Goal: Task Accomplishment & Management: Complete application form

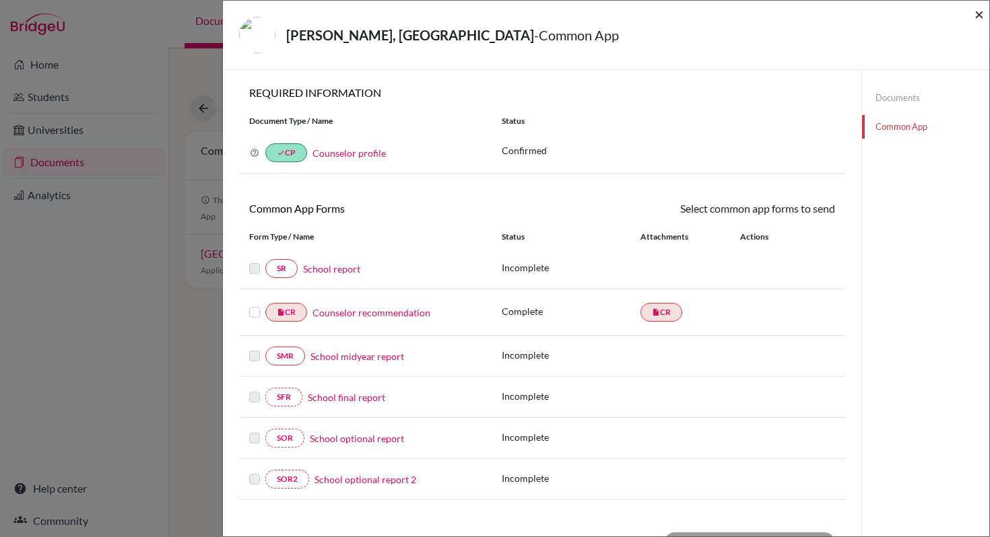
click at [981, 19] on span "×" at bounding box center [978, 14] width 9 height 20
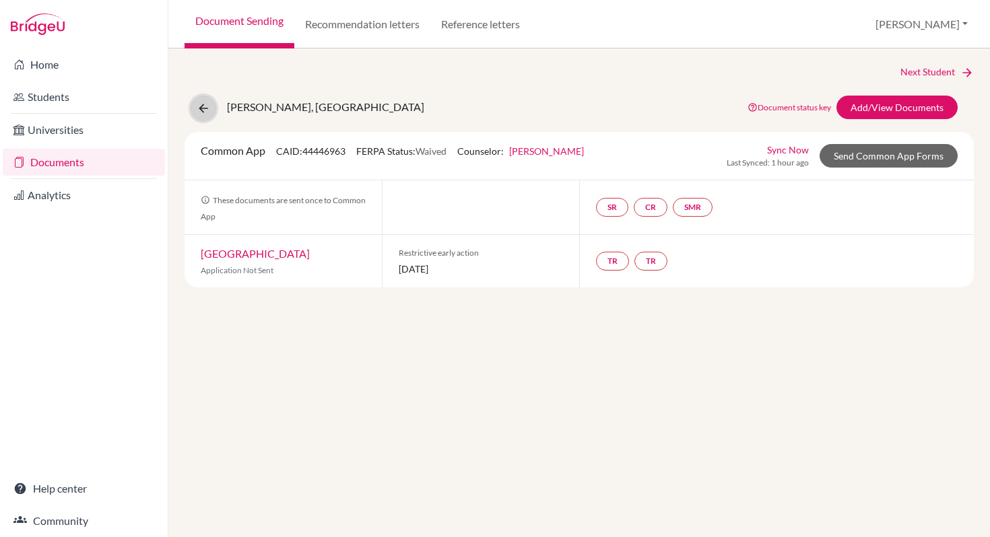
click at [206, 110] on icon at bounding box center [203, 108] width 13 height 13
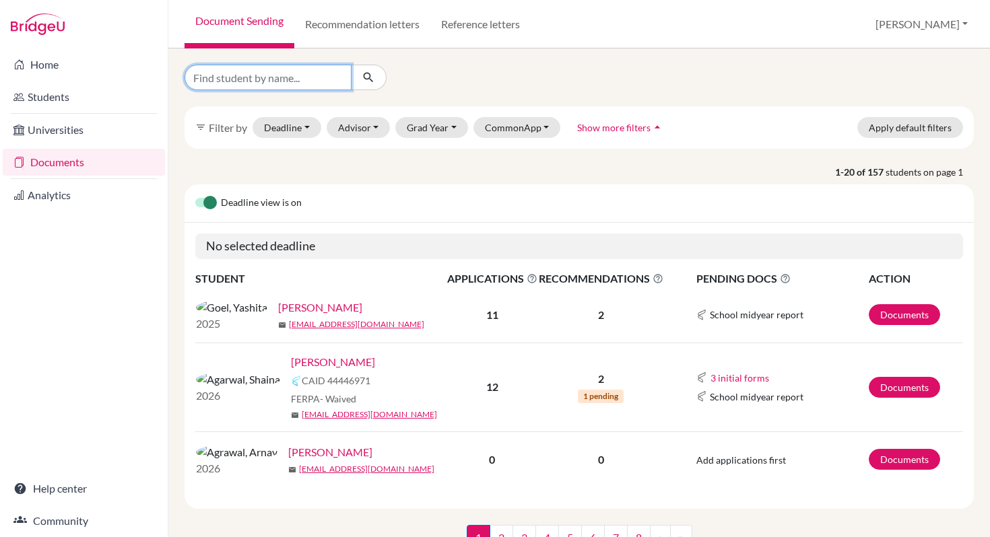
click at [310, 80] on input "Find student by name..." at bounding box center [268, 78] width 167 height 26
type input "Shaina"
click at [368, 79] on icon "submit" at bounding box center [368, 77] width 13 height 13
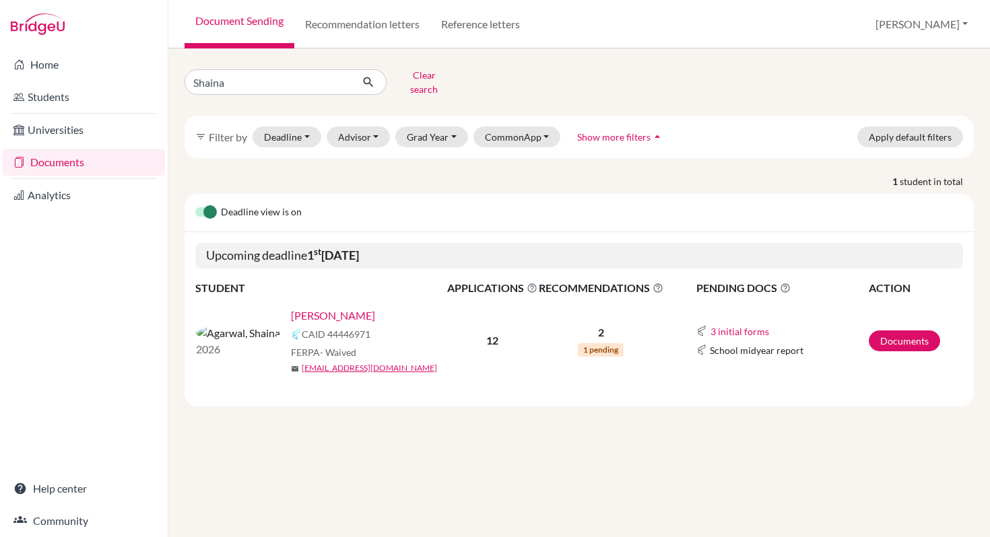
click at [291, 308] on link "[PERSON_NAME]" at bounding box center [333, 316] width 84 height 16
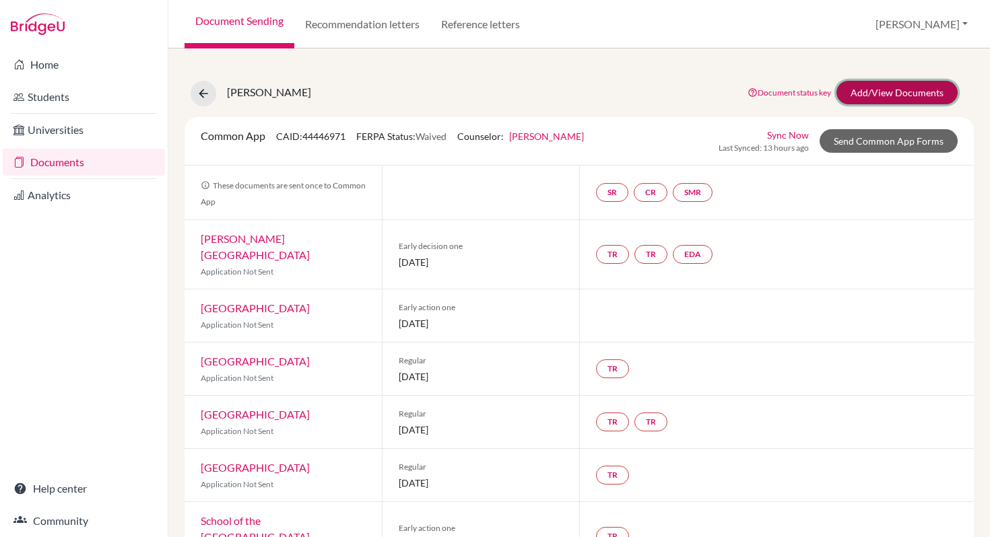
click at [928, 95] on link "Add/View Documents" at bounding box center [896, 93] width 121 height 24
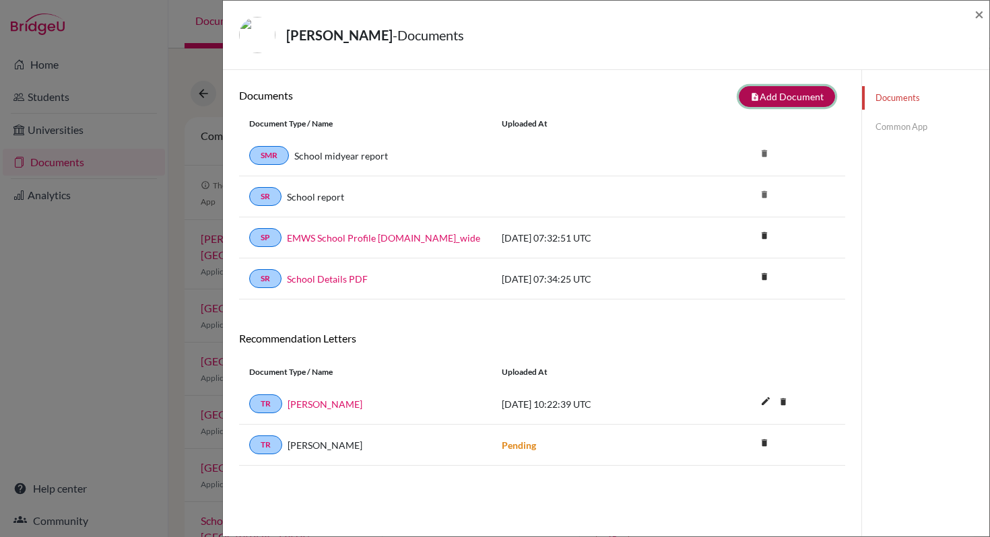
click at [789, 98] on button "note_add Add Document" at bounding box center [787, 96] width 96 height 21
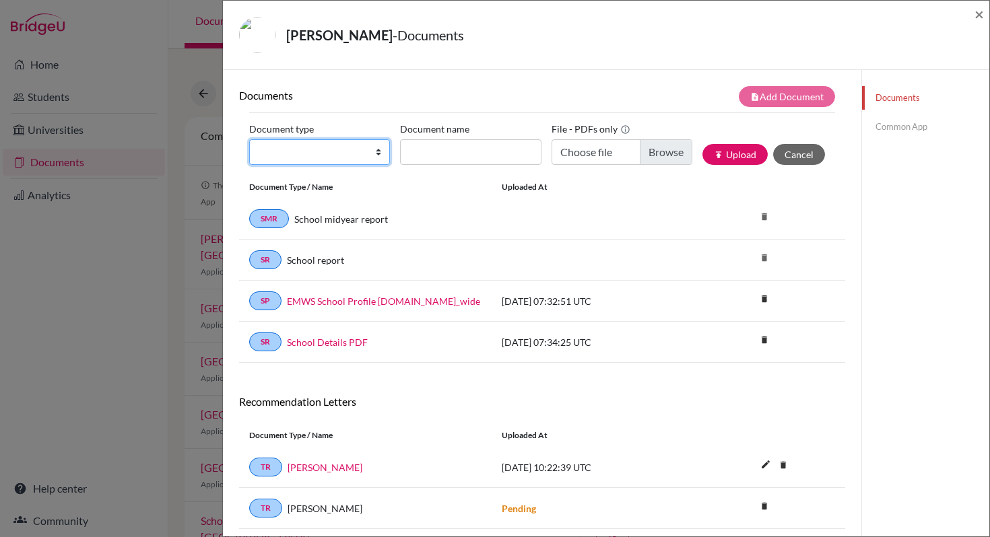
click at [379, 155] on select "Change explanation for Common App reports Counselor recommendation Internationa…" at bounding box center [319, 152] width 141 height 26
select select "4"
click at [249, 139] on select "Change explanation for Common App reports Counselor recommendation Internationa…" at bounding box center [319, 152] width 141 height 26
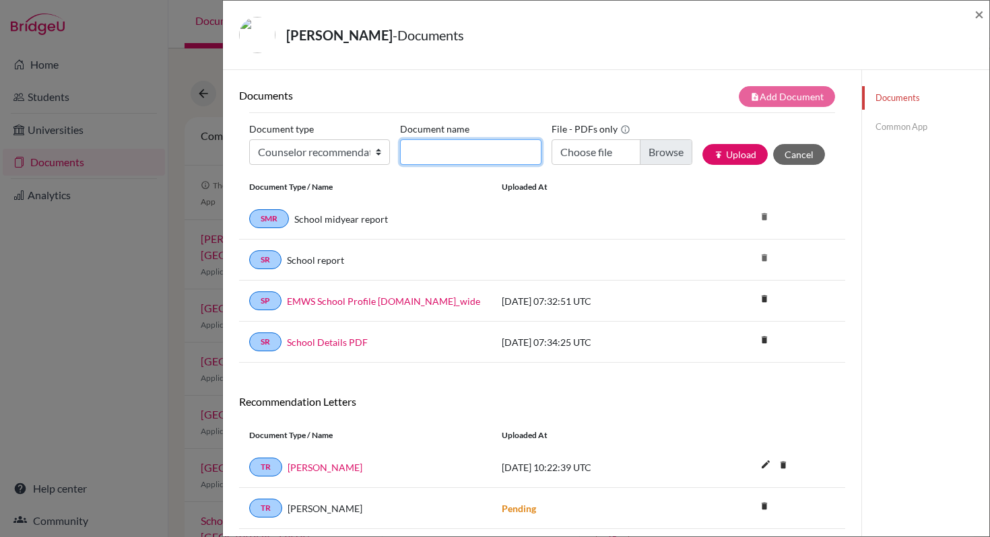
click at [469, 154] on input "Document name" at bounding box center [470, 152] width 141 height 26
type input "Letter of Recommendation"
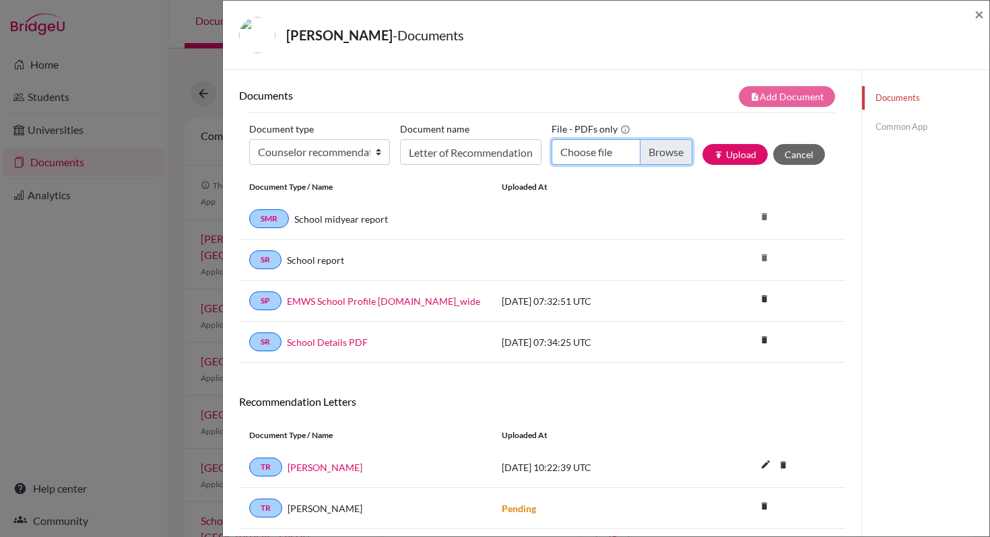
click at [601, 151] on input "Choose file" at bounding box center [622, 152] width 141 height 26
type input "C:\fakepath\LOR_Shaina.pdf"
click at [744, 152] on button "publish Upload" at bounding box center [734, 154] width 65 height 21
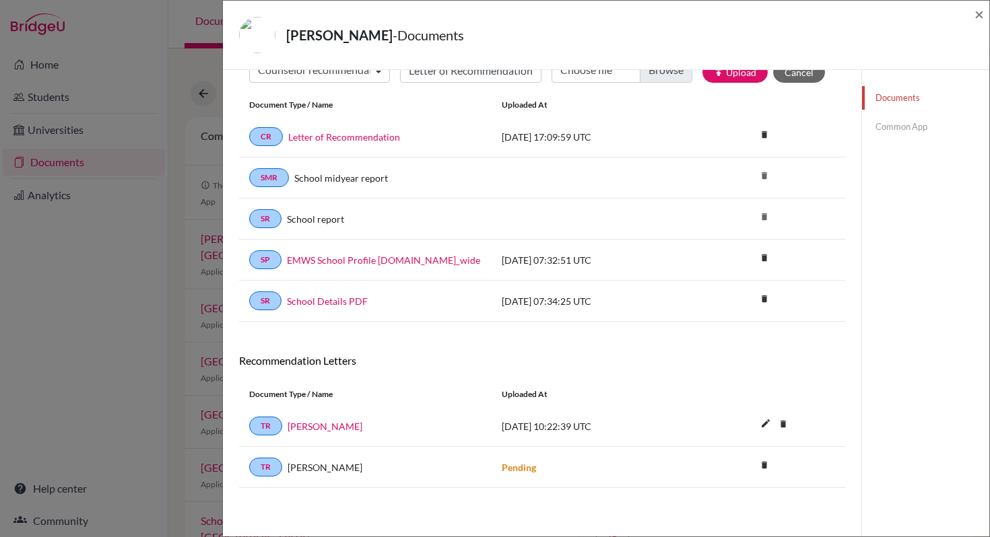
scroll to position [37, 0]
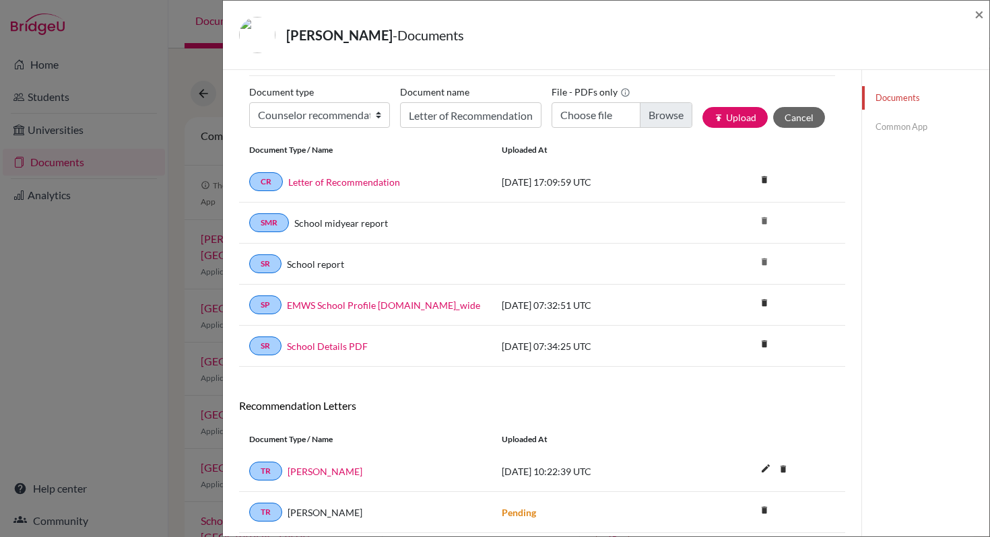
click at [898, 129] on link "Common App" at bounding box center [925, 127] width 127 height 24
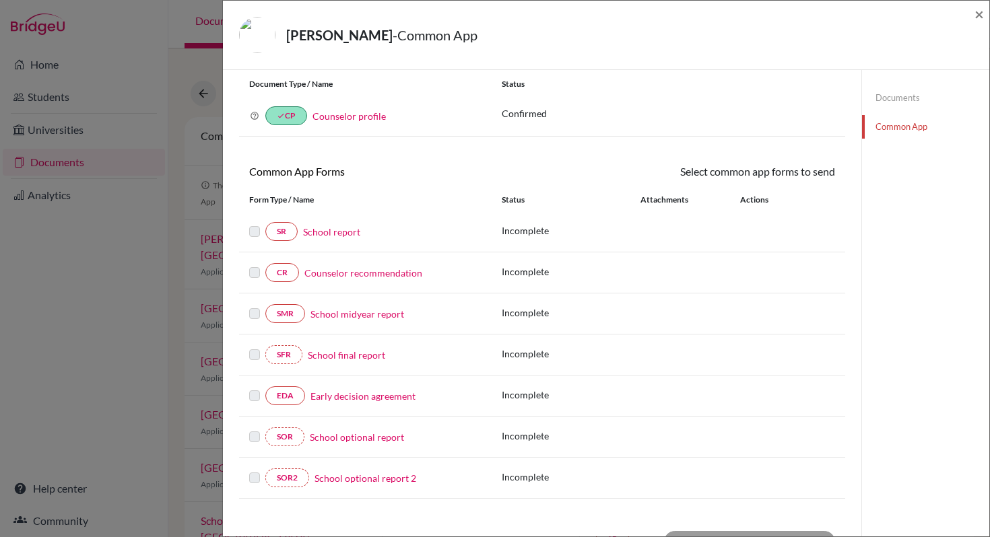
click at [353, 234] on link "School report" at bounding box center [331, 232] width 57 height 14
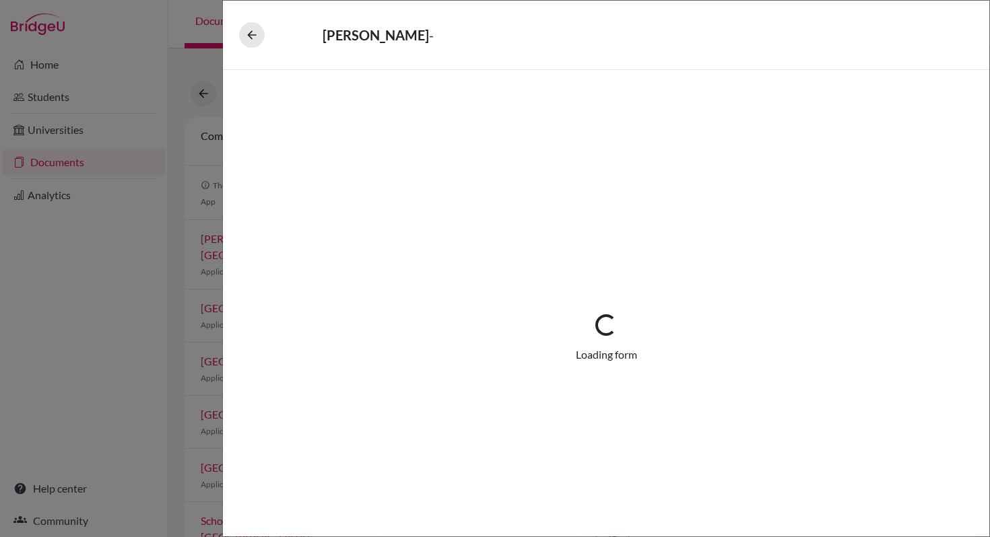
select select "1"
select select "0"
select select "1"
select select "2"
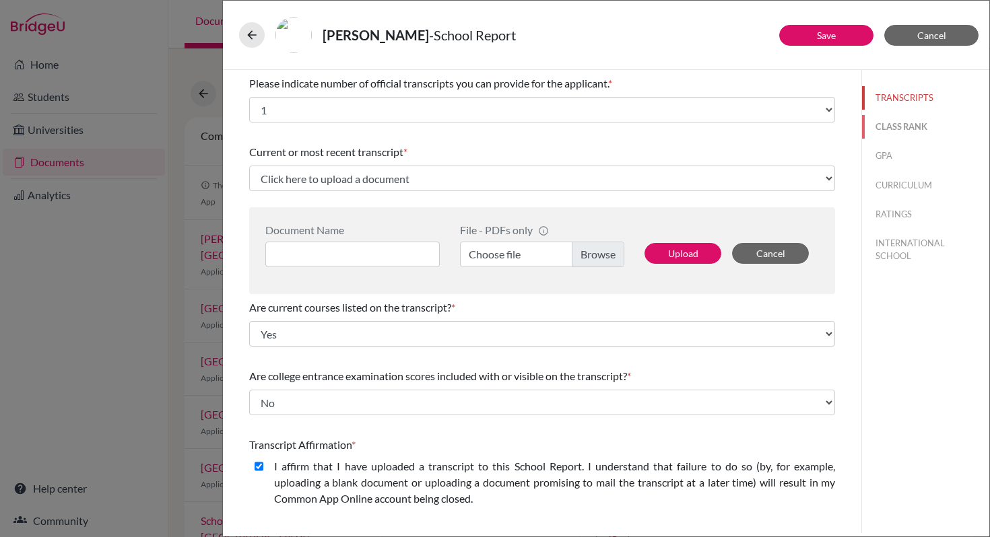
click at [906, 123] on button "CLASS RANK" at bounding box center [925, 127] width 127 height 24
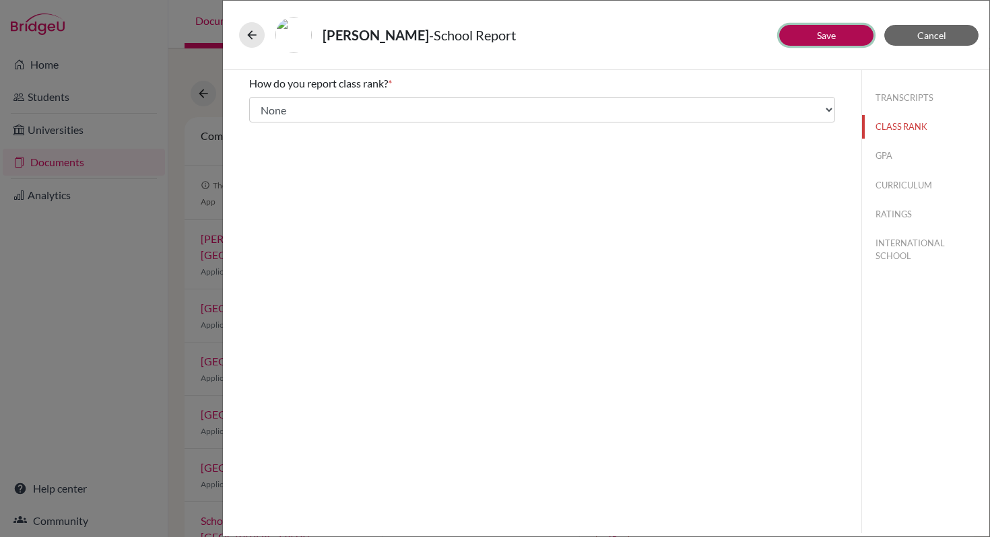
click at [841, 34] on button "Save" at bounding box center [826, 35] width 94 height 21
select select "1"
select select "2"
select select "0"
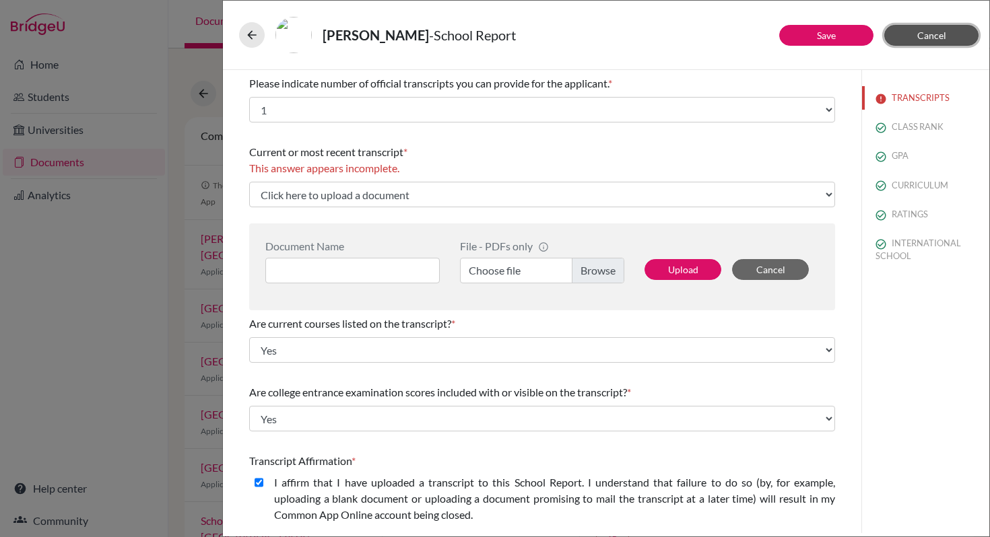
click at [947, 33] on button "Cancel" at bounding box center [931, 35] width 94 height 21
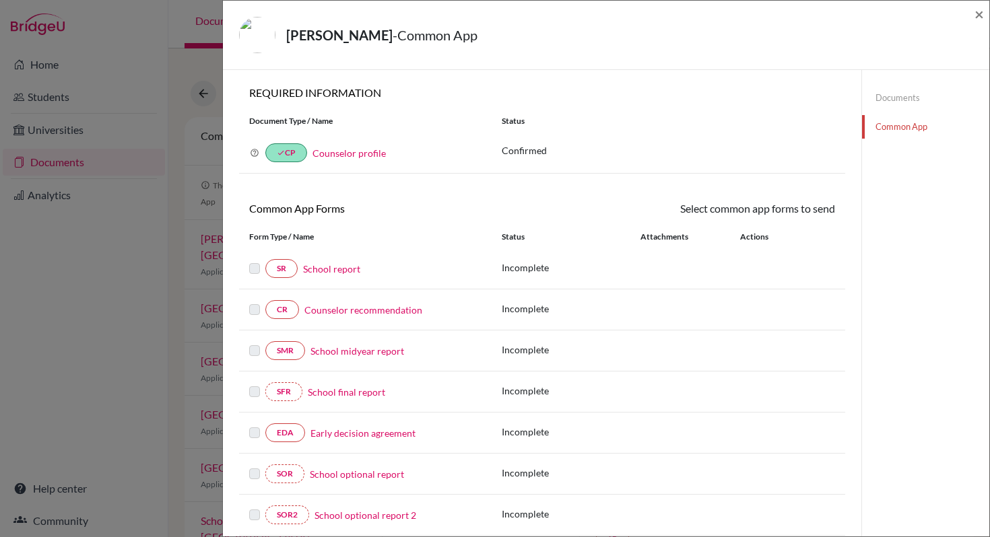
click at [401, 315] on link "Counselor recommendation" at bounding box center [363, 310] width 118 height 14
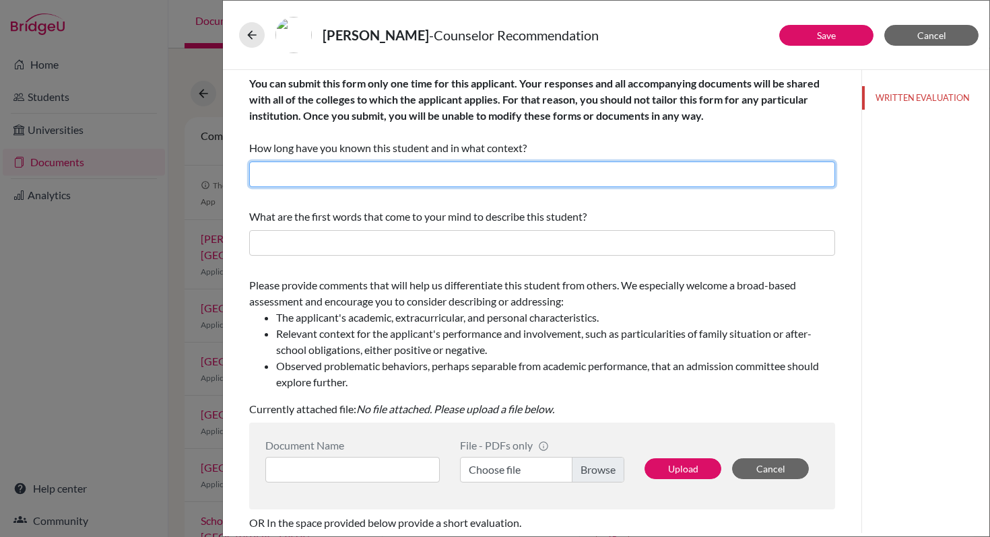
click at [409, 176] on input "text" at bounding box center [542, 175] width 586 height 26
drag, startPoint x: 293, startPoint y: 175, endPoint x: 337, endPoint y: 176, distance: 43.8
click at [337, 176] on input "I know Adhieraaj since [DATE] in the capacity of a student" at bounding box center [542, 175] width 586 height 26
type input "I know [PERSON_NAME] since [DATE] in the capacity of a student"
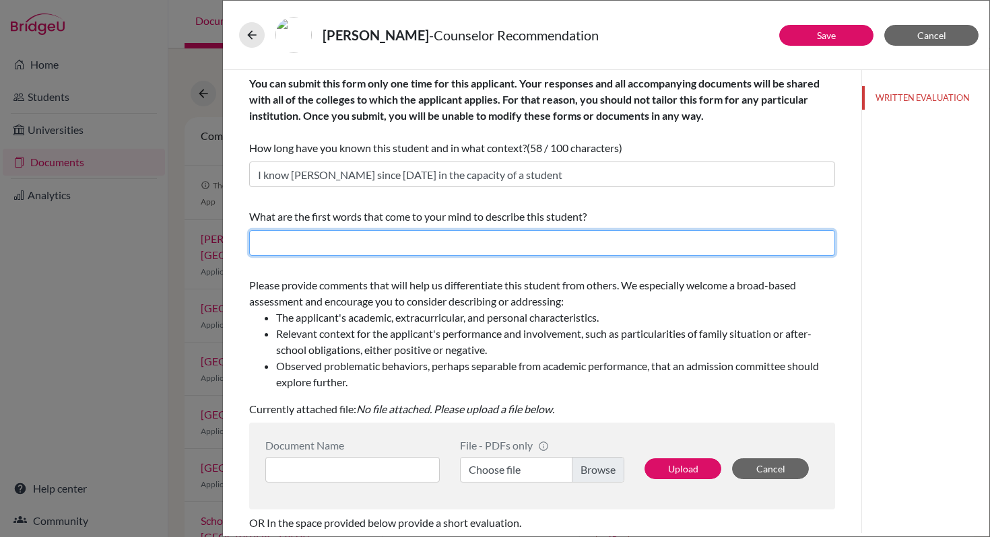
click at [345, 242] on input "text" at bounding box center [542, 243] width 586 height 26
drag, startPoint x: 559, startPoint y: 245, endPoint x: 642, endPoint y: 238, distance: 83.1
click at [642, 238] on input "Respectful, Open-minded, Hard-working, Sports Enthusiast and positivity to learn" at bounding box center [542, 243] width 586 height 26
click at [257, 240] on input "Respectful, Open-minded, Hard-working, Sports Enthusiast and" at bounding box center [542, 243] width 586 height 26
click at [529, 242] on input "Born Architect, Respectful, Open-minded, Hard-working, Sports Enthusiast and" at bounding box center [542, 243] width 586 height 26
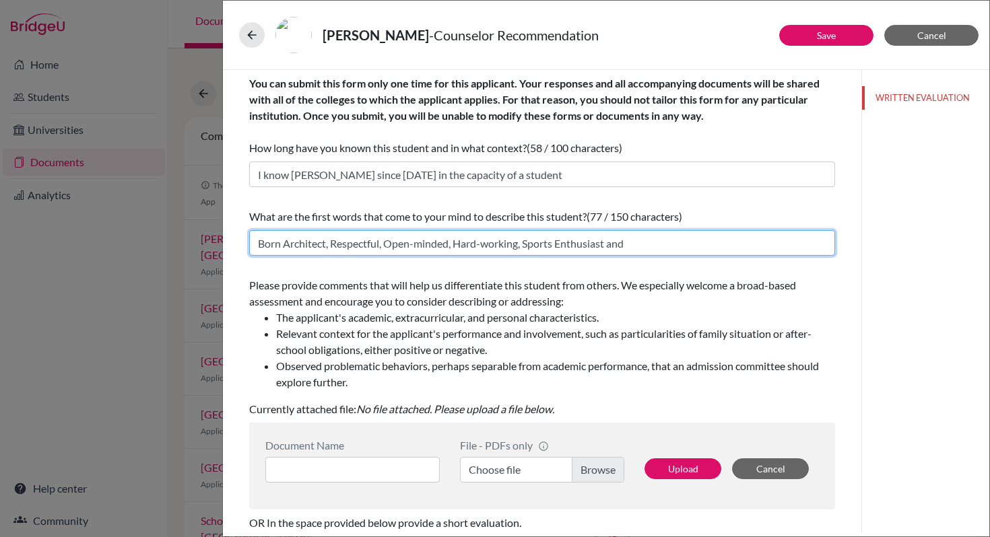
click at [654, 246] on input "Born Architect, Respectful, Open-minded, Hard-working, Sports Enthusiast and" at bounding box center [542, 243] width 586 height 26
type input "Born Architect, Respectful, Open-minded, Hard-working, Sports Enthusiast and gr…"
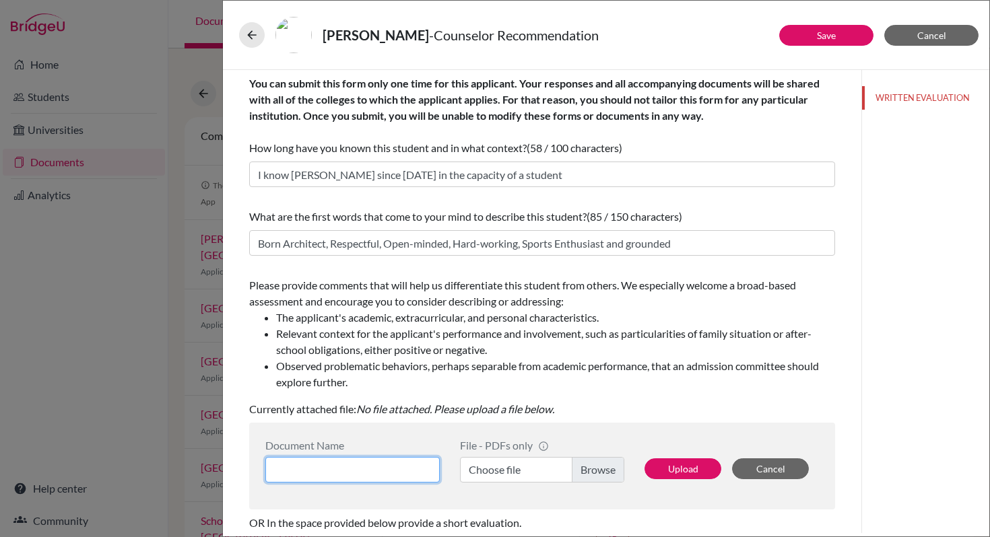
click at [330, 461] on input at bounding box center [352, 470] width 174 height 26
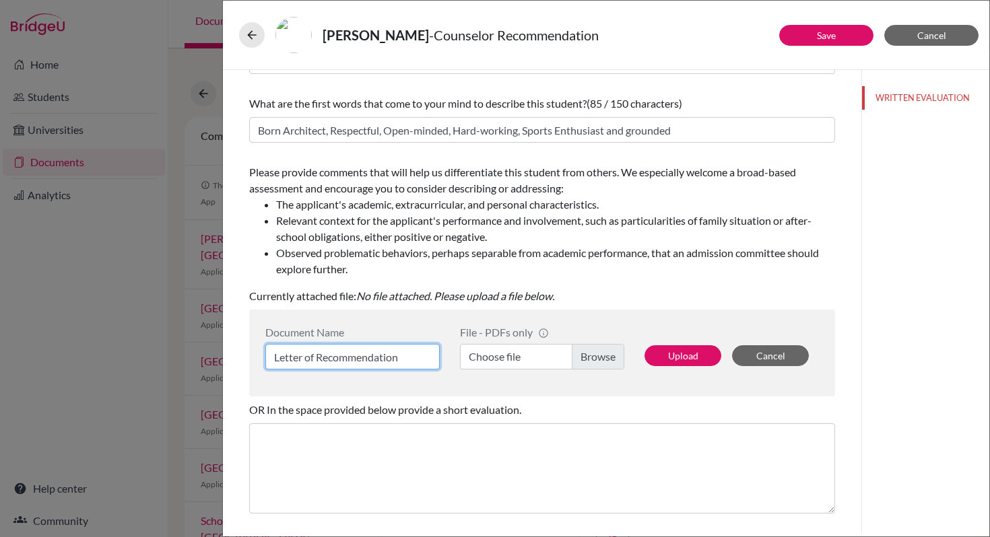
scroll to position [146, 0]
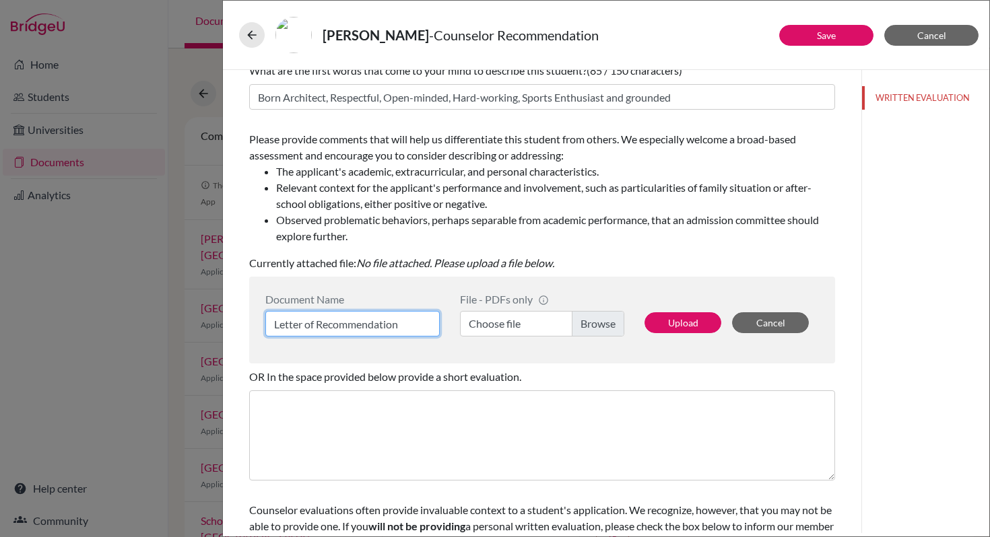
type input "Letter of Recommendation"
click at [502, 328] on label "Choose file" at bounding box center [542, 324] width 164 height 26
click at [502, 328] on input "Choose file" at bounding box center [542, 324] width 164 height 26
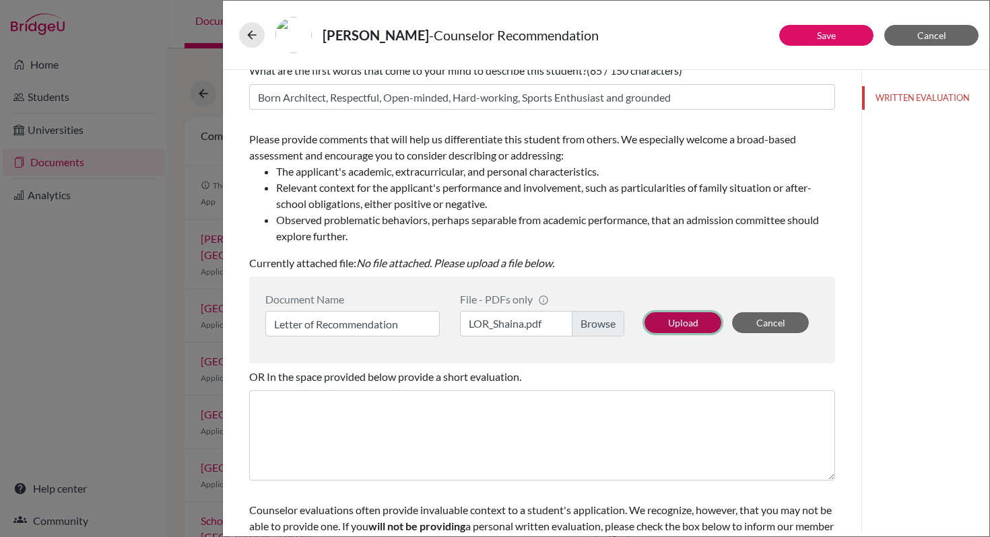
click at [688, 329] on button "Upload" at bounding box center [682, 322] width 77 height 21
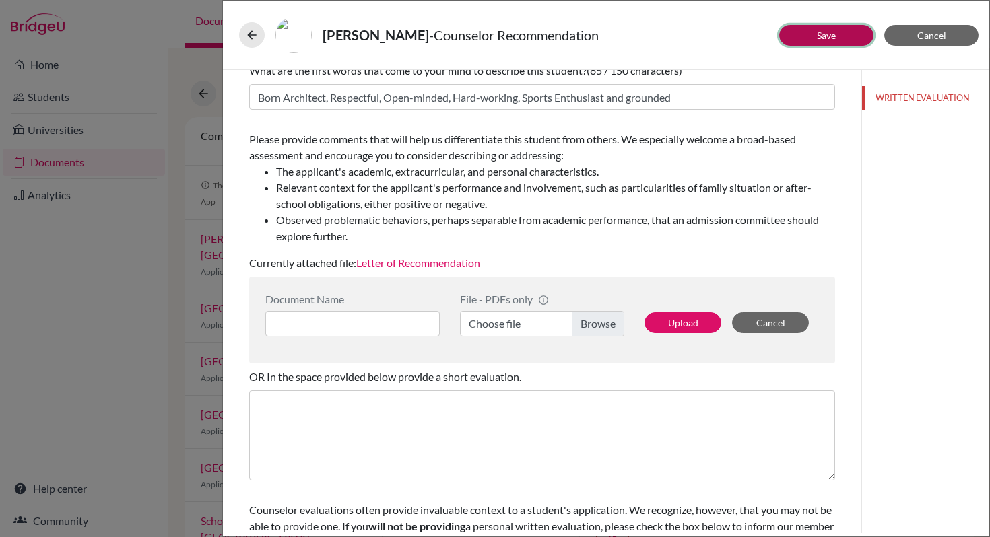
click at [836, 41] on button "Save" at bounding box center [826, 35] width 94 height 21
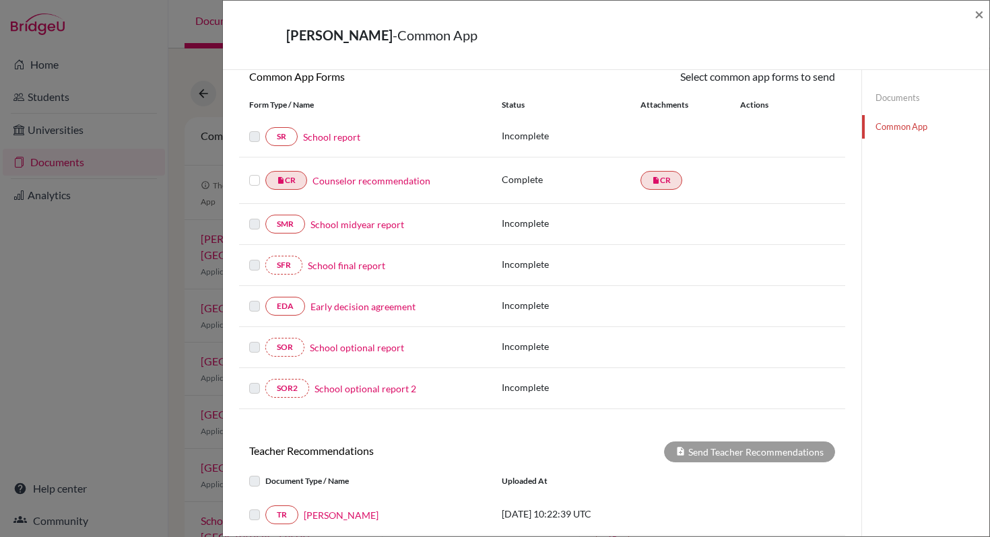
scroll to position [133, 0]
click at [259, 171] on label at bounding box center [254, 171] width 11 height 0
click at [0, 0] on input "checkbox" at bounding box center [0, 0] width 0 height 0
click at [804, 81] on link "Send" at bounding box center [807, 76] width 56 height 21
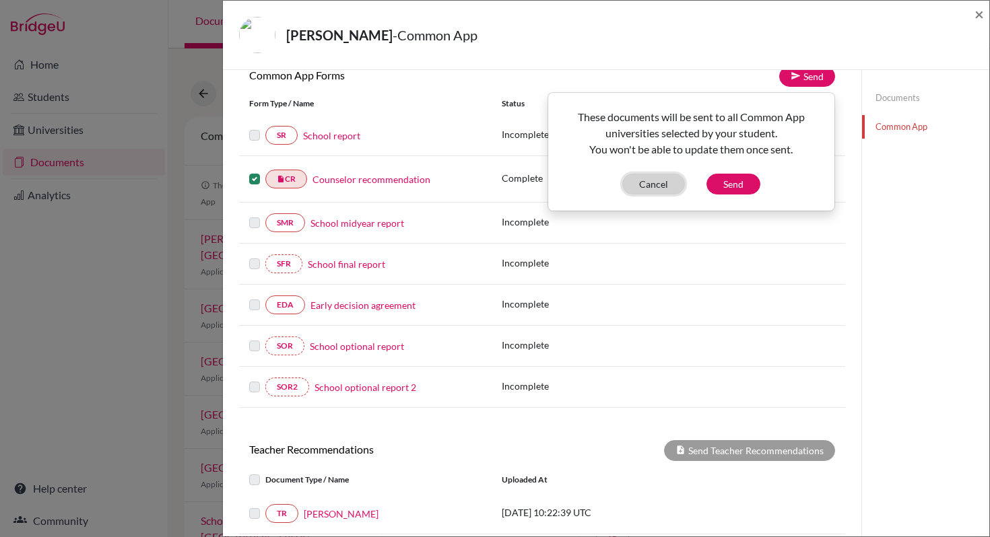
click at [657, 187] on button "Cancel" at bounding box center [653, 184] width 63 height 21
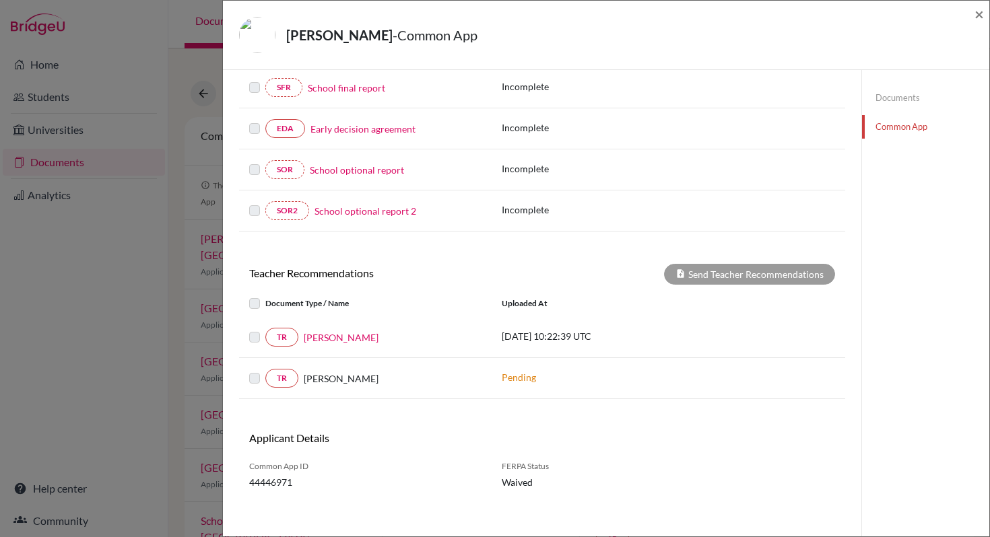
scroll to position [319, 0]
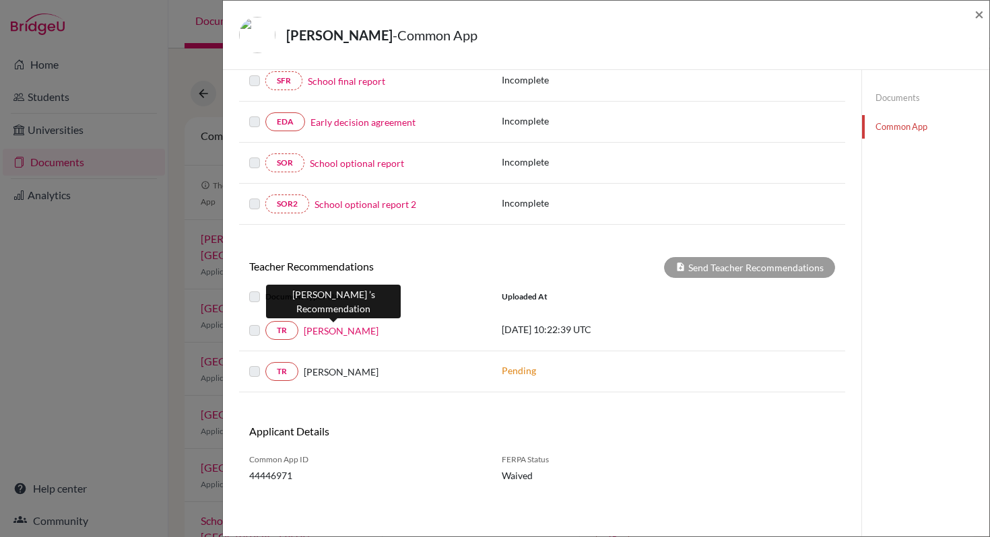
click at [329, 332] on link "[PERSON_NAME]" at bounding box center [341, 331] width 75 height 14
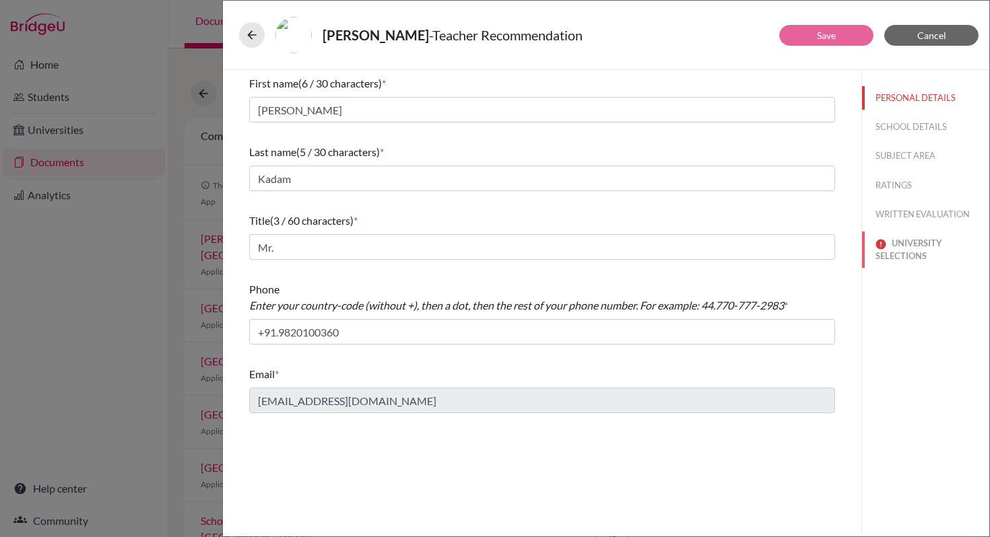
click at [894, 261] on button "UNIVERSITY SELECTIONS" at bounding box center [925, 250] width 127 height 36
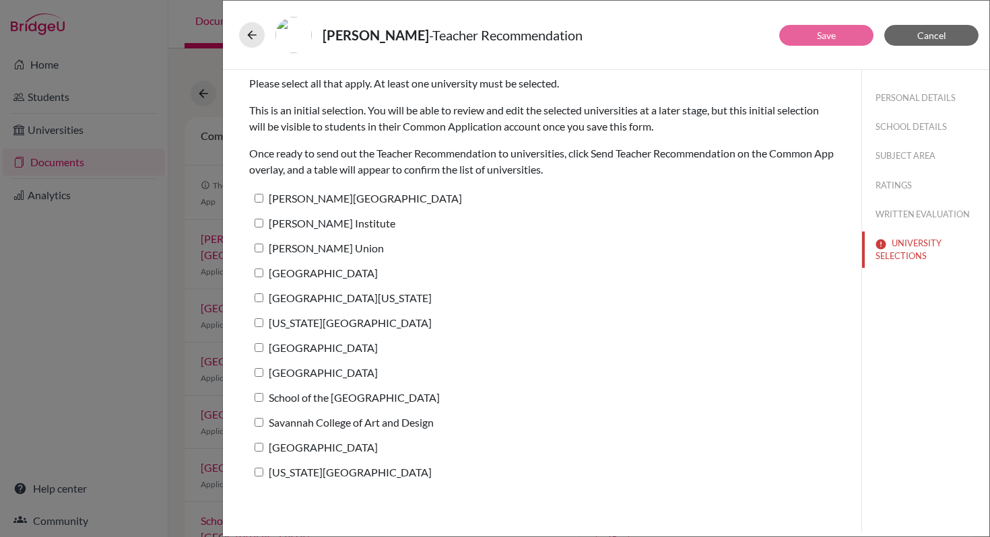
click at [326, 199] on label "[PERSON_NAME][GEOGRAPHIC_DATA]" at bounding box center [355, 199] width 213 height 20
click at [263, 199] on input "[PERSON_NAME][GEOGRAPHIC_DATA]" at bounding box center [259, 198] width 9 height 9
checkbox input "true"
click at [787, 40] on button "Save" at bounding box center [826, 35] width 94 height 21
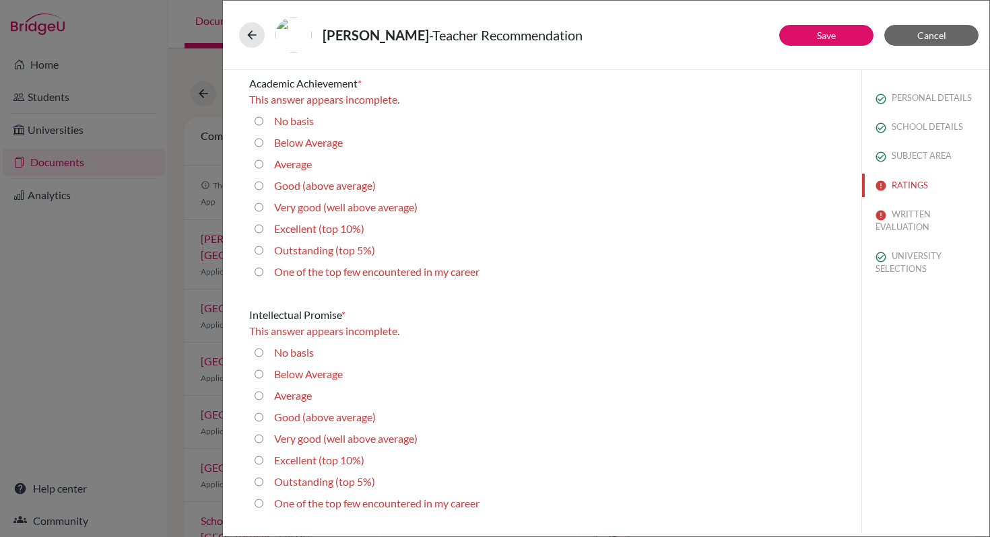
click at [327, 248] on label "Outstanding (top 5%)" at bounding box center [324, 250] width 101 height 16
click at [263, 248] on 5\%\) "Outstanding (top 5%)" at bounding box center [259, 250] width 9 height 16
radio 5\%\) "true"
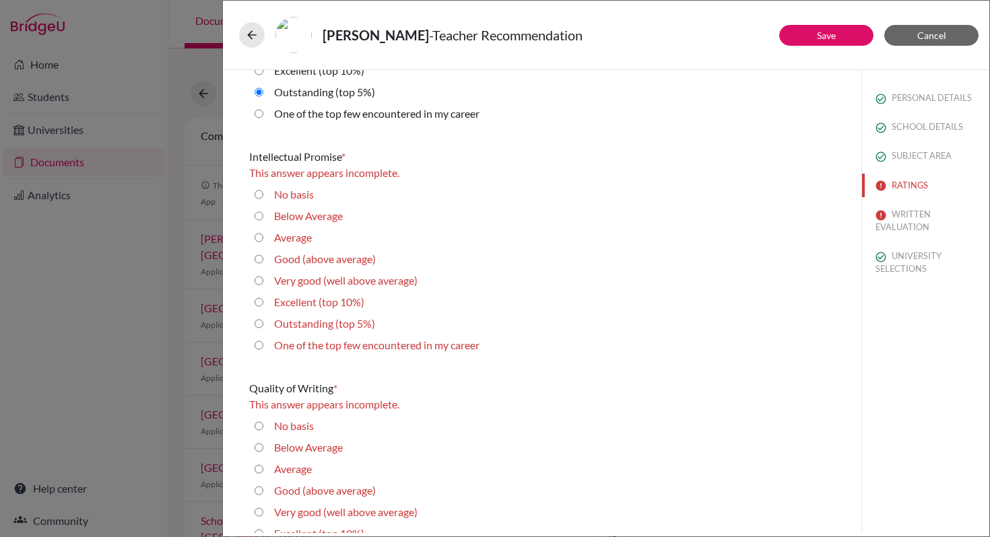
scroll to position [149, 0]
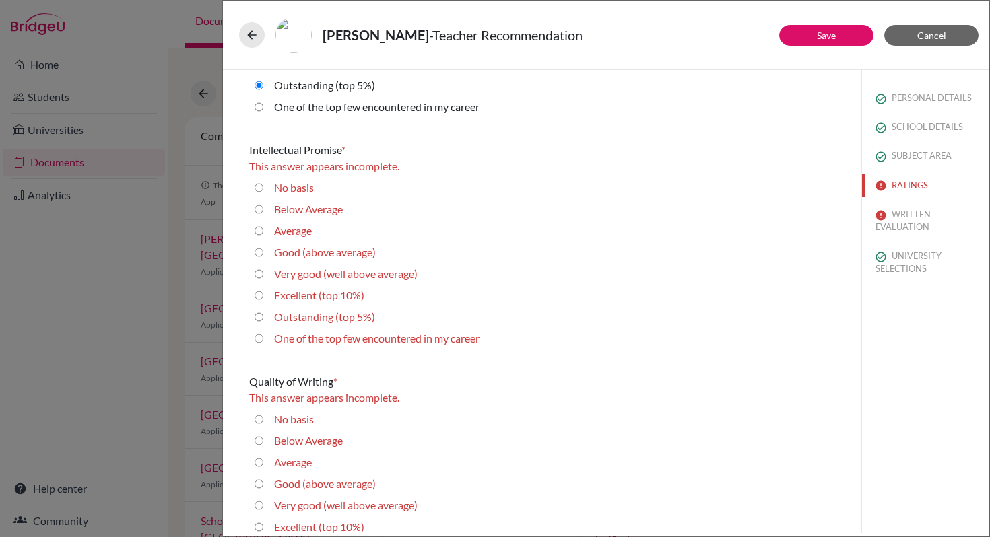
click at [335, 321] on label "Outstanding (top 5%)" at bounding box center [324, 317] width 101 height 16
click at [263, 321] on 5\%\) "Outstanding (top 5%)" at bounding box center [259, 317] width 9 height 16
radio 5\%\) "true"
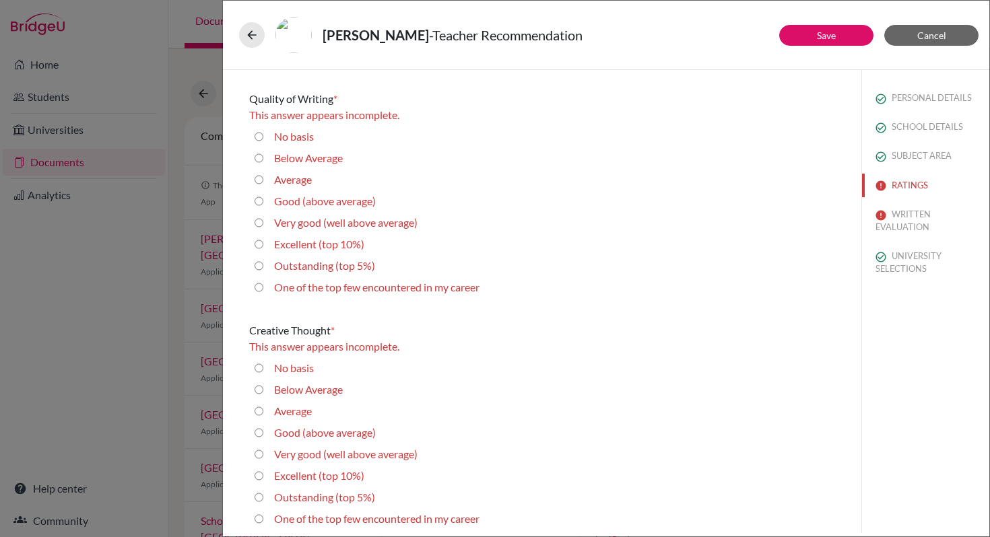
scroll to position [446, 0]
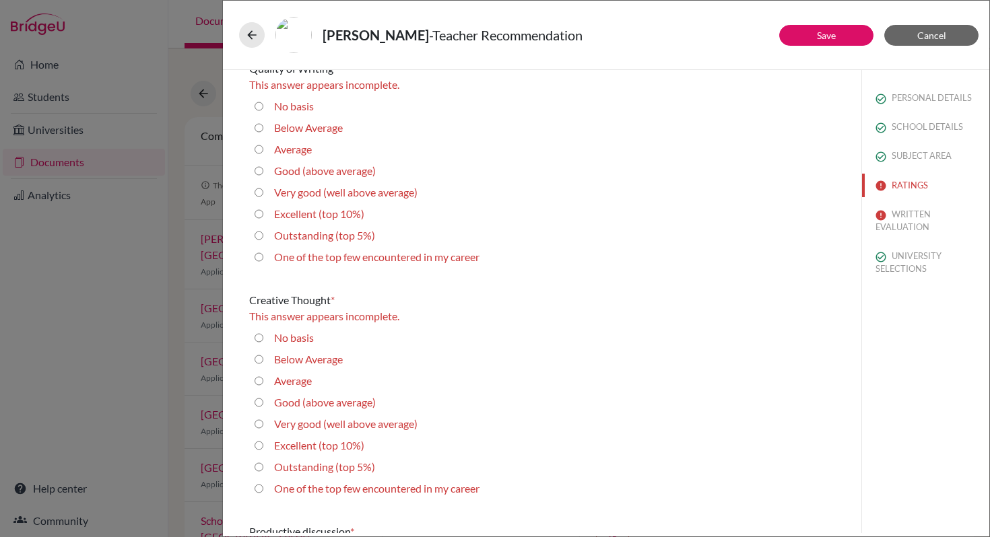
click at [354, 237] on label "Outstanding (top 5%)" at bounding box center [324, 236] width 101 height 16
click at [263, 237] on 5\%\) "Outstanding (top 5%)" at bounding box center [259, 236] width 9 height 16
radio 5\%\) "true"
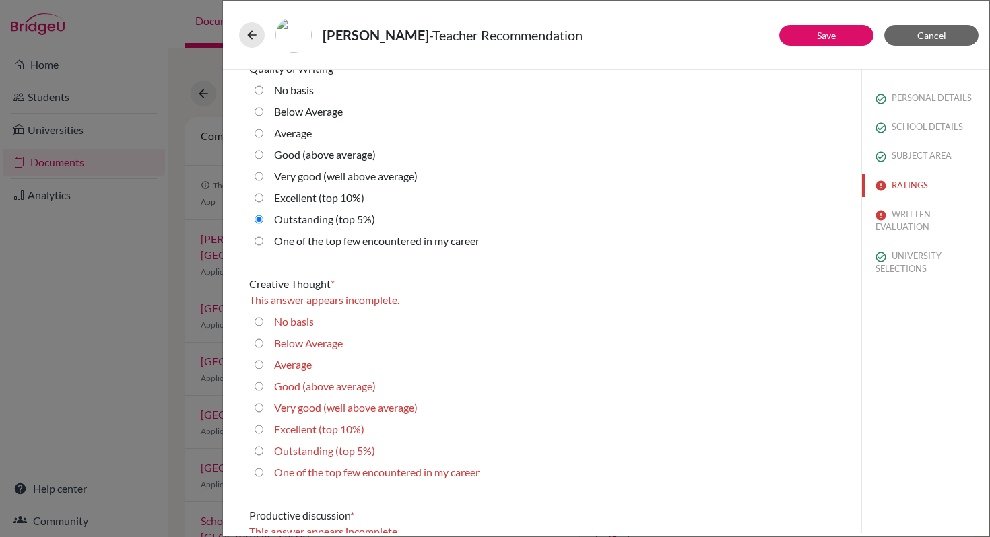
click at [337, 474] on label "One of the top few encountered in my career" at bounding box center [376, 473] width 205 height 16
click at [263, 474] on career "One of the top few encountered in my career" at bounding box center [259, 473] width 9 height 16
radio career "true"
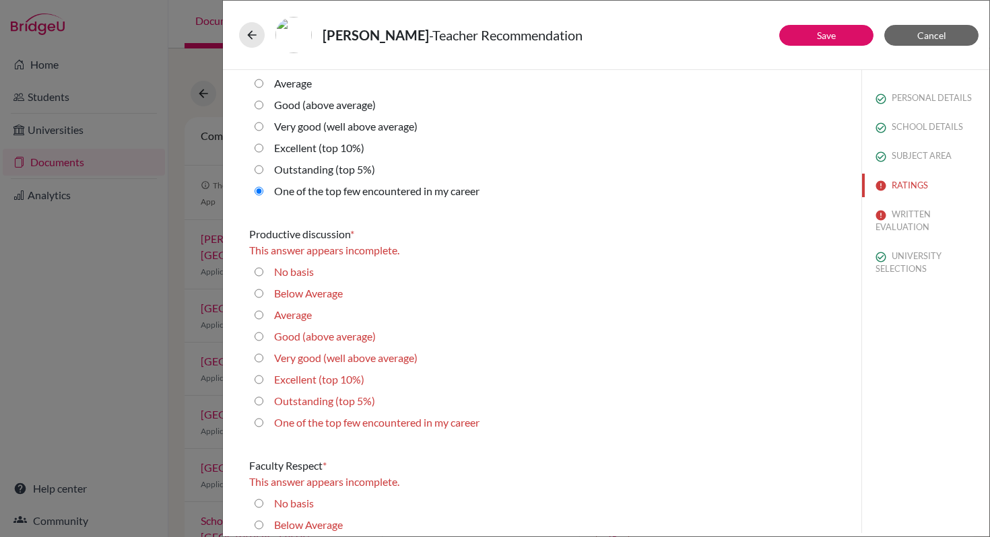
scroll to position [759, 0]
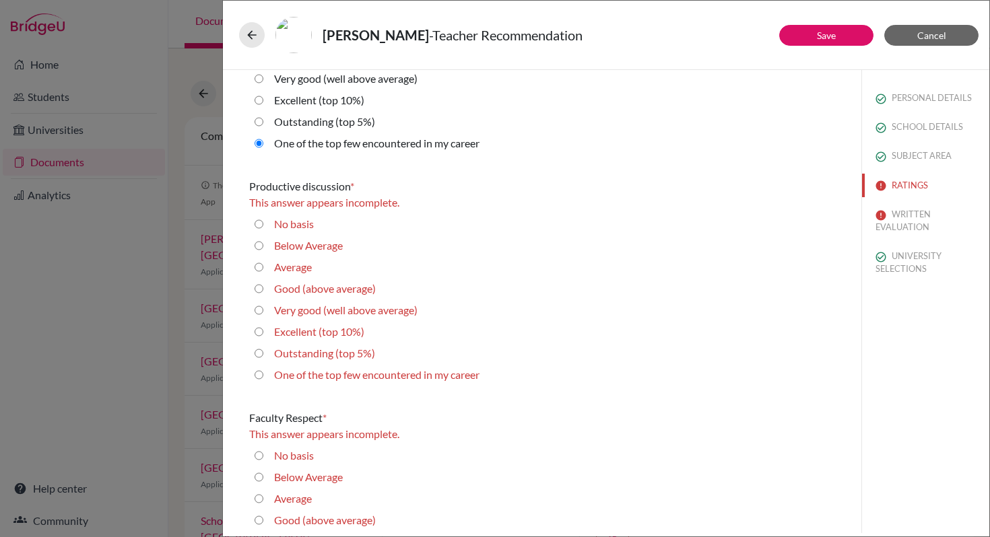
click at [331, 374] on label "One of the top few encountered in my career" at bounding box center [376, 375] width 205 height 16
click at [263, 374] on career "One of the top few encountered in my career" at bounding box center [259, 375] width 9 height 16
radio career "true"
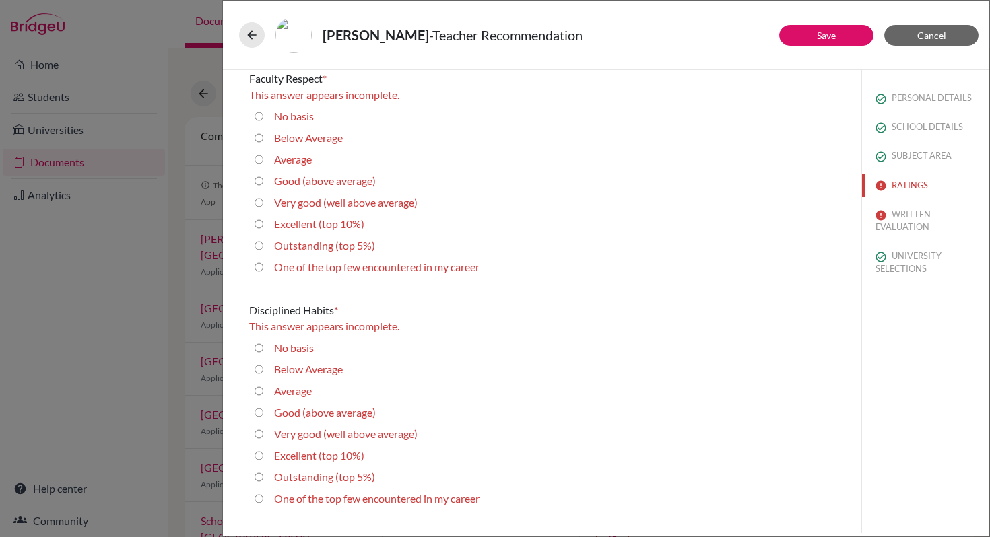
scroll to position [1095, 0]
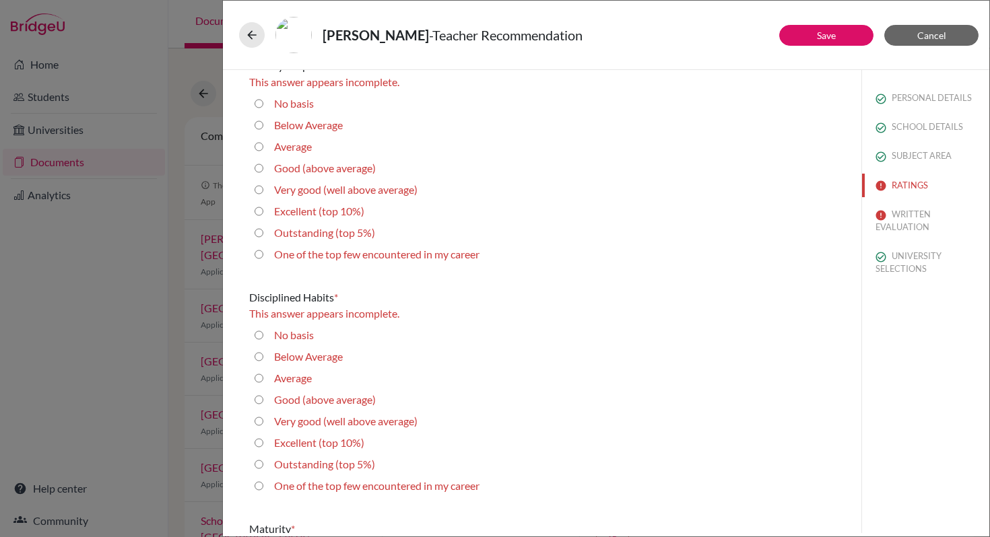
click at [343, 234] on label "Outstanding (top 5%)" at bounding box center [324, 233] width 101 height 16
click at [263, 234] on 5\%\) "Outstanding (top 5%)" at bounding box center [259, 233] width 9 height 16
radio 5\%\) "true"
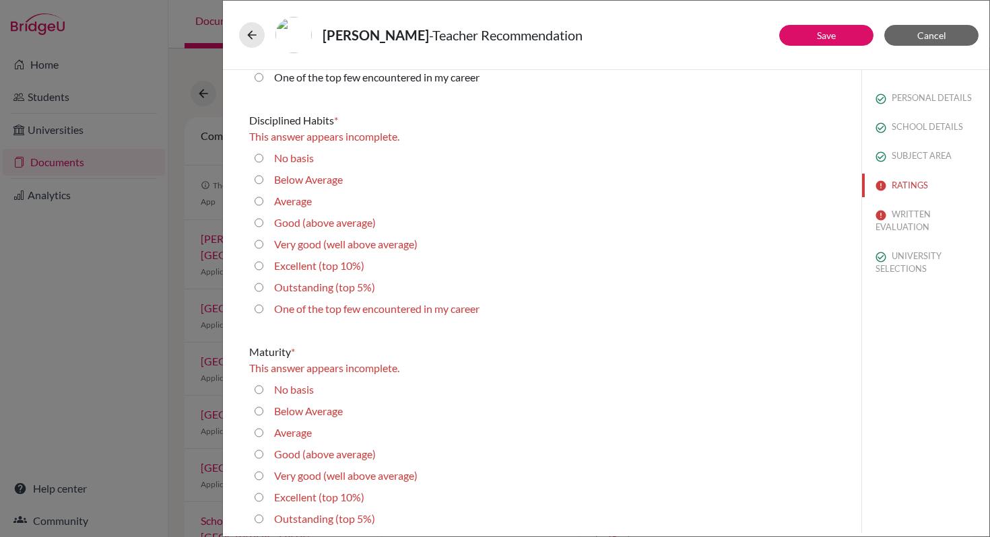
scroll to position [1275, 0]
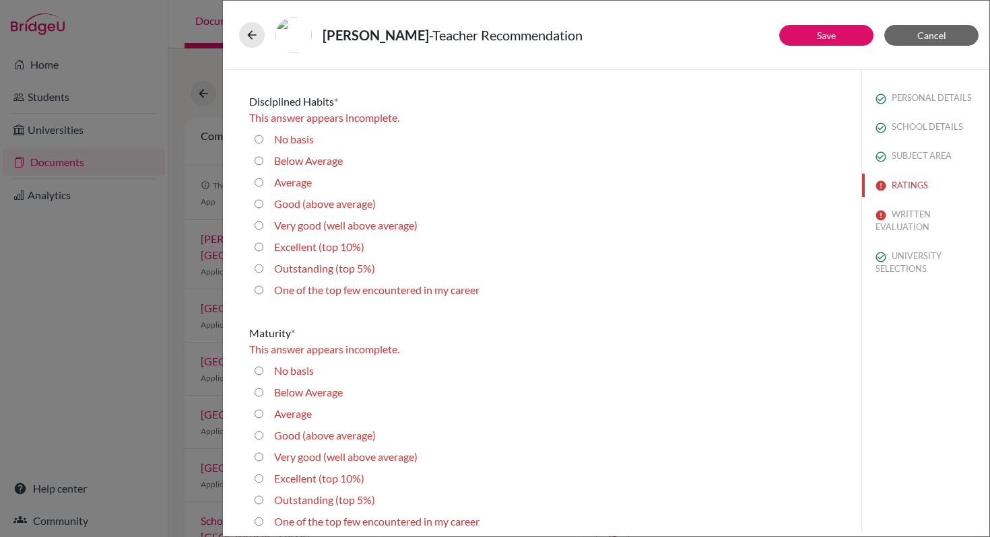
click at [352, 269] on label "Outstanding (top 5%)" at bounding box center [324, 269] width 101 height 16
click at [263, 269] on 5\%\) "Outstanding (top 5%)" at bounding box center [259, 269] width 9 height 16
radio 5\%\) "true"
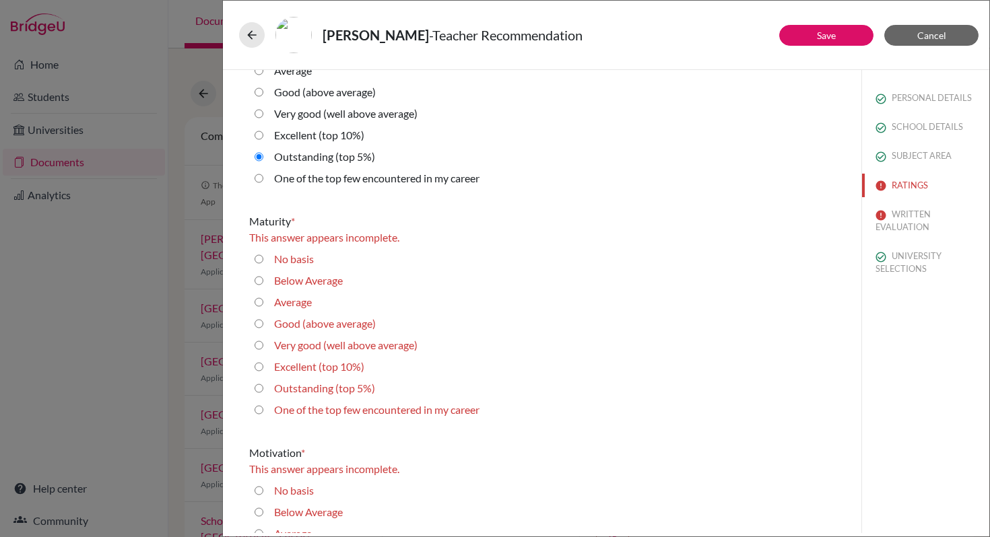
scroll to position [1422, 0]
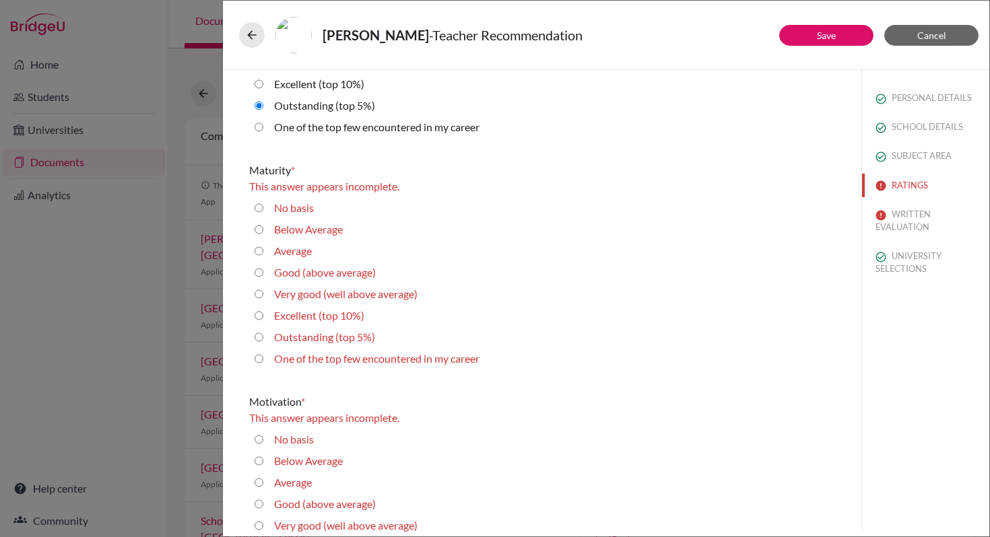
click at [349, 341] on label "Outstanding (top 5%)" at bounding box center [324, 337] width 101 height 16
click at [263, 341] on 5\%\) "Outstanding (top 5%)" at bounding box center [259, 337] width 9 height 16
radio 5\%\) "true"
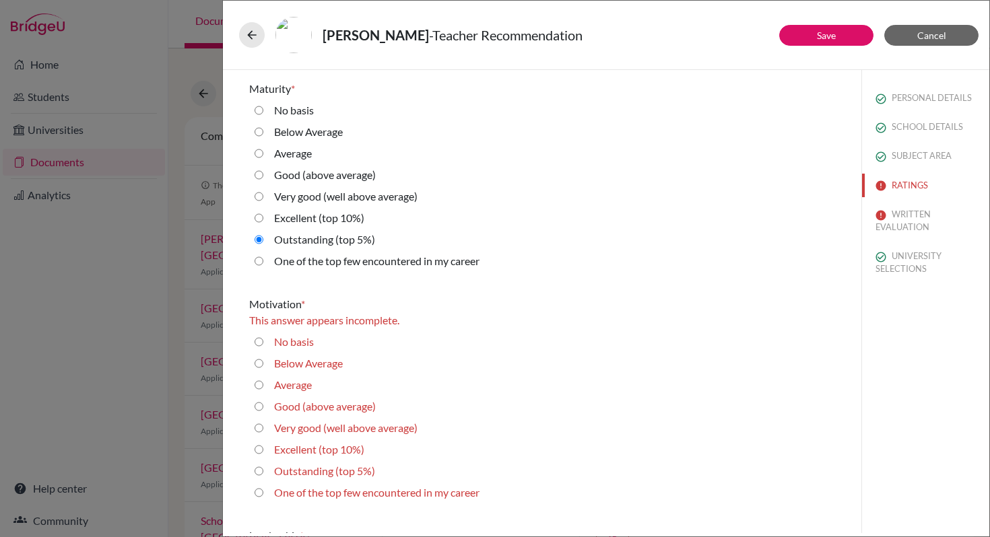
scroll to position [1505, 0]
click at [335, 469] on label "Outstanding (top 5%)" at bounding box center [324, 469] width 101 height 16
click at [263, 469] on 5\%\) "Outstanding (top 5%)" at bounding box center [259, 469] width 9 height 16
radio 5\%\) "true"
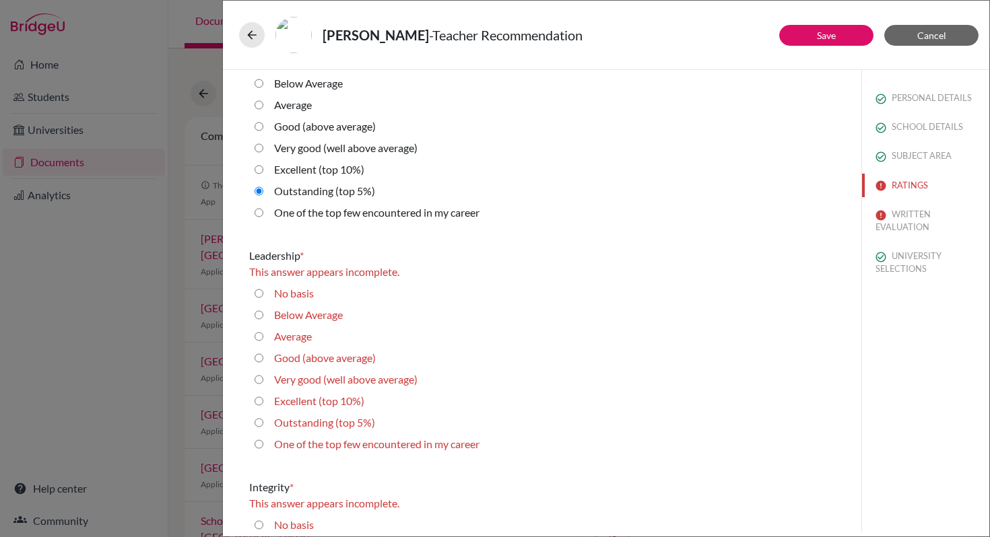
scroll to position [1800, 0]
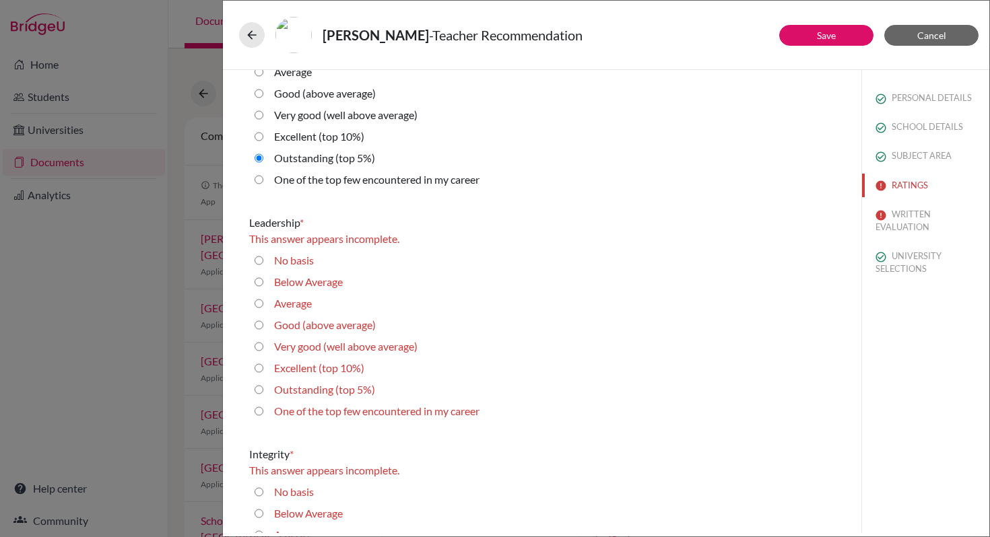
click at [335, 415] on label "One of the top few encountered in my career" at bounding box center [376, 411] width 205 height 16
click at [263, 415] on career "One of the top few encountered in my career" at bounding box center [259, 411] width 9 height 16
radio career "true"
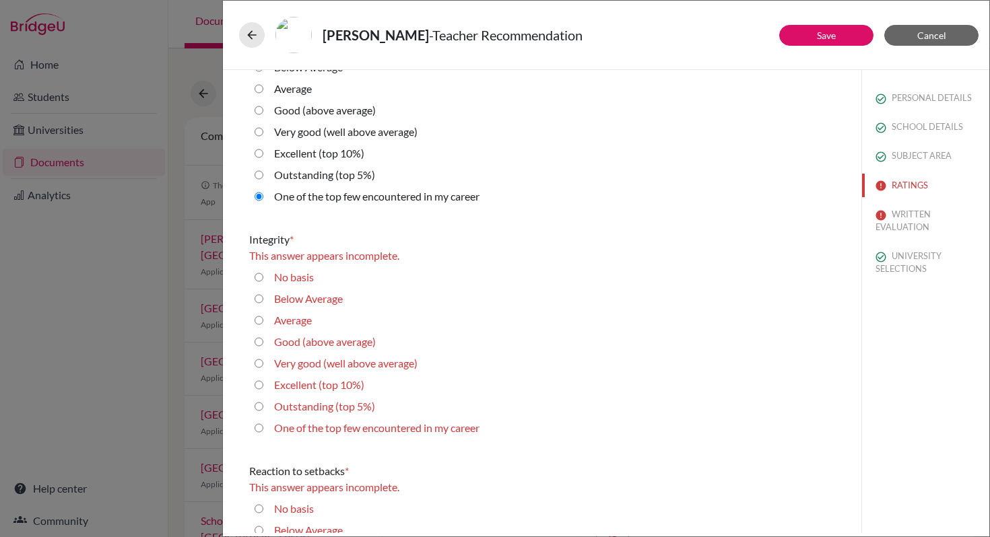
scroll to position [2005, 0]
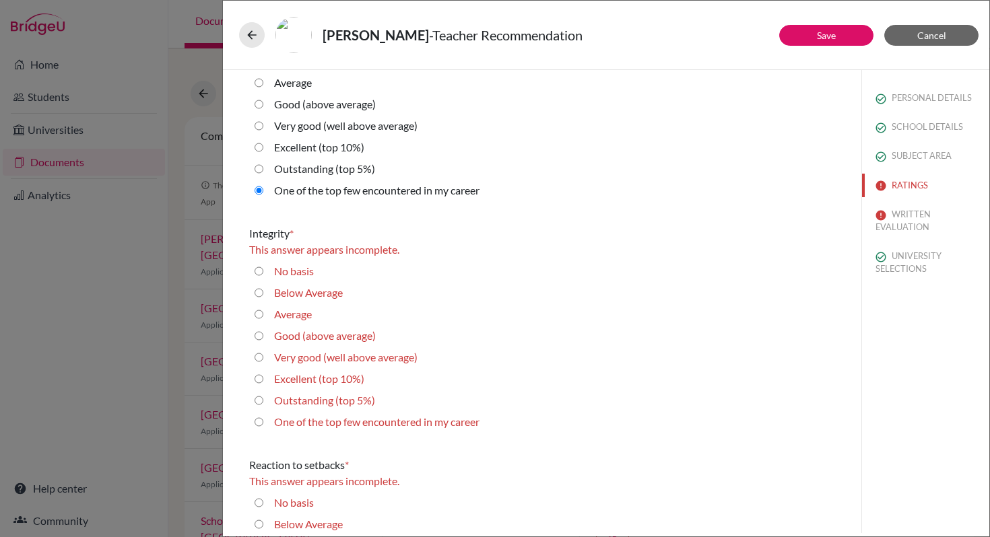
click at [335, 418] on label "One of the top few encountered in my career" at bounding box center [376, 422] width 205 height 16
click at [263, 418] on career "One of the top few encountered in my career" at bounding box center [259, 422] width 9 height 16
radio career "true"
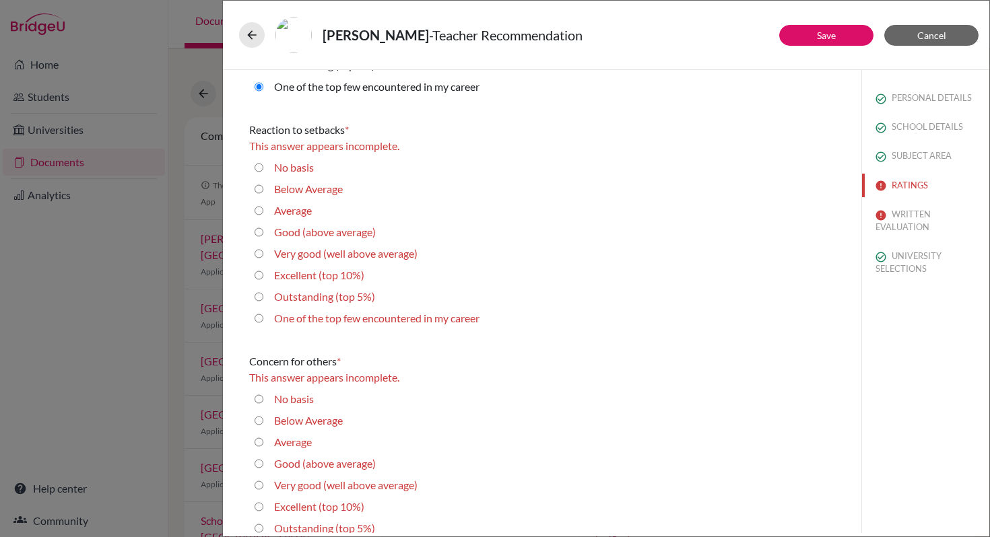
scroll to position [2317, 0]
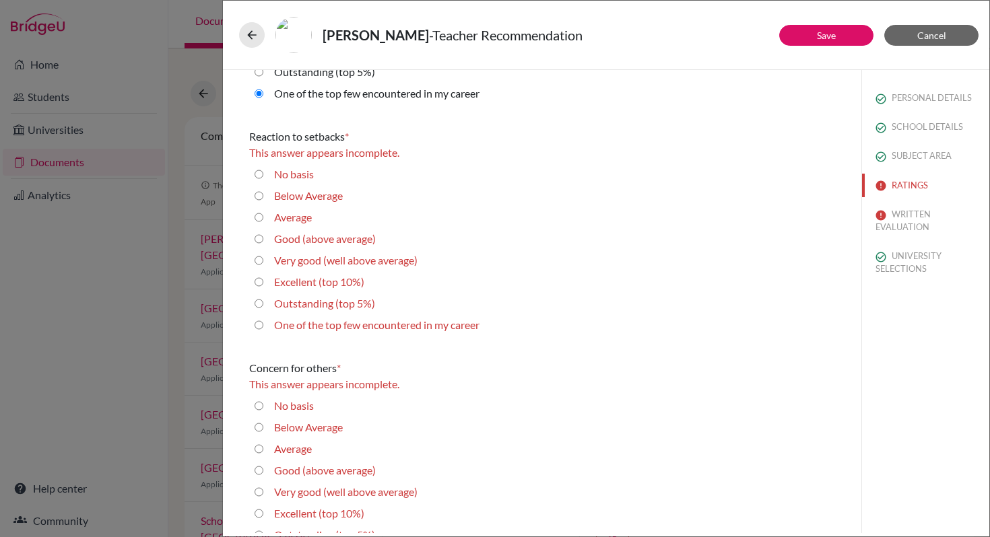
click at [331, 330] on label "One of the top few encountered in my career" at bounding box center [376, 325] width 205 height 16
click at [263, 330] on career "One of the top few encountered in my career" at bounding box center [259, 325] width 9 height 16
radio career "true"
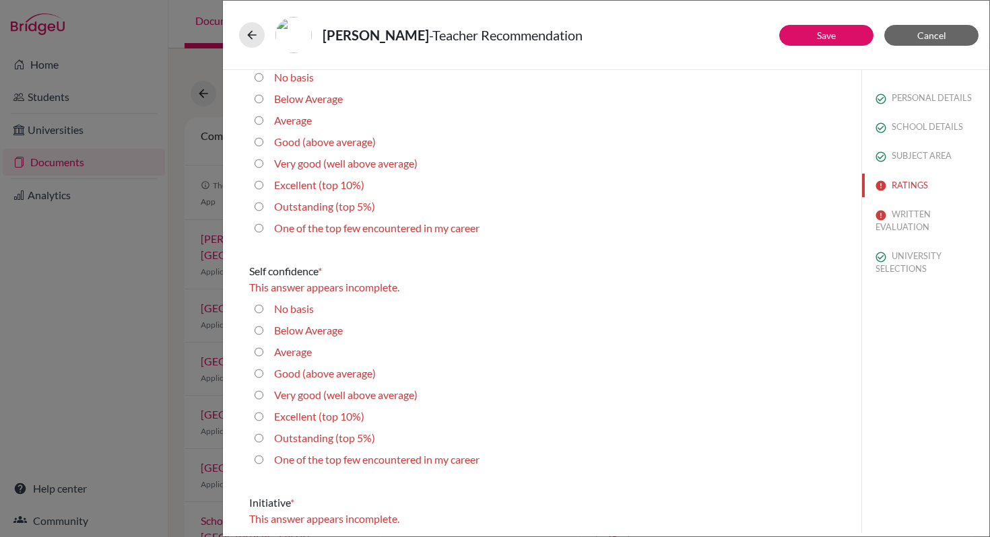
scroll to position [2638, 0]
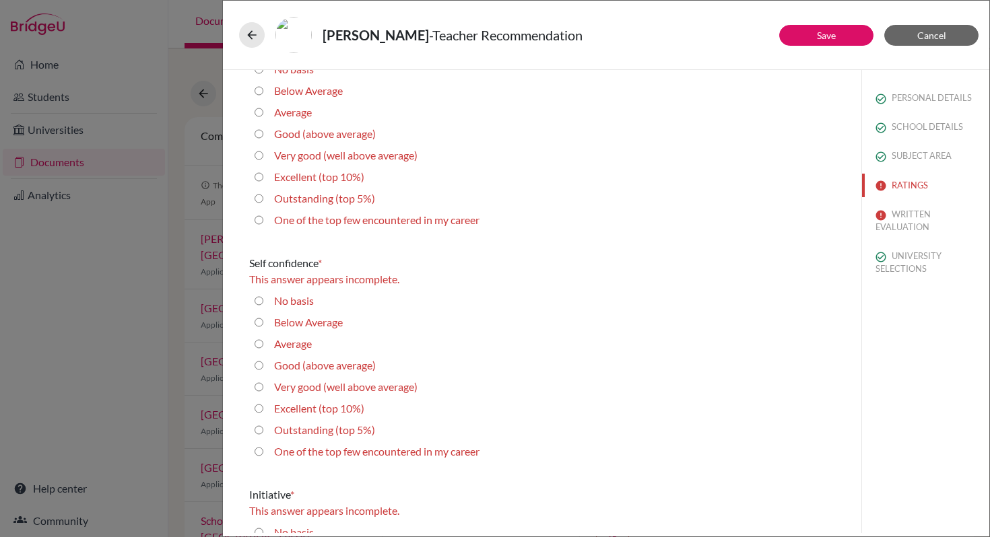
click at [360, 224] on label "One of the top few encountered in my career" at bounding box center [376, 220] width 205 height 16
click at [263, 224] on career "One of the top few encountered in my career" at bounding box center [259, 220] width 9 height 16
radio career "true"
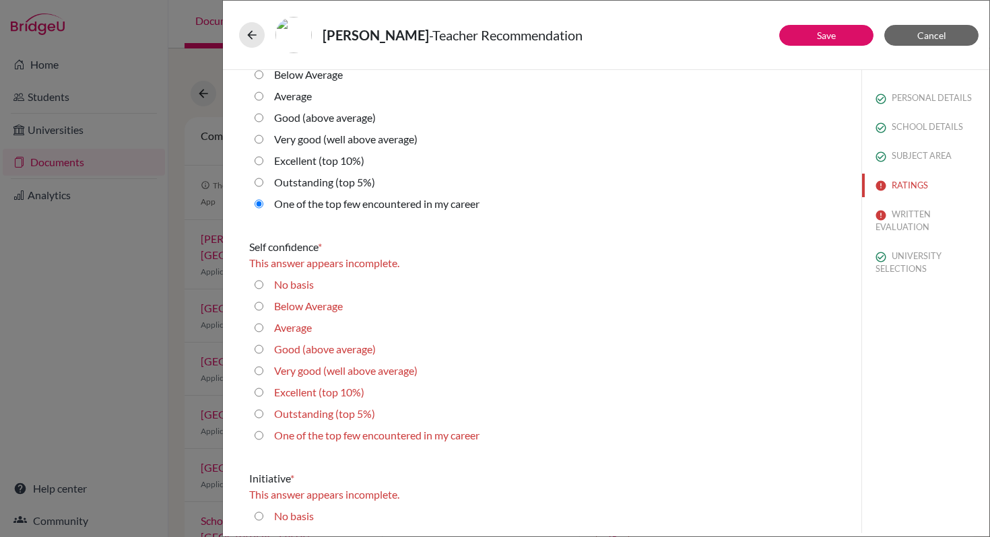
scroll to position [2622, 0]
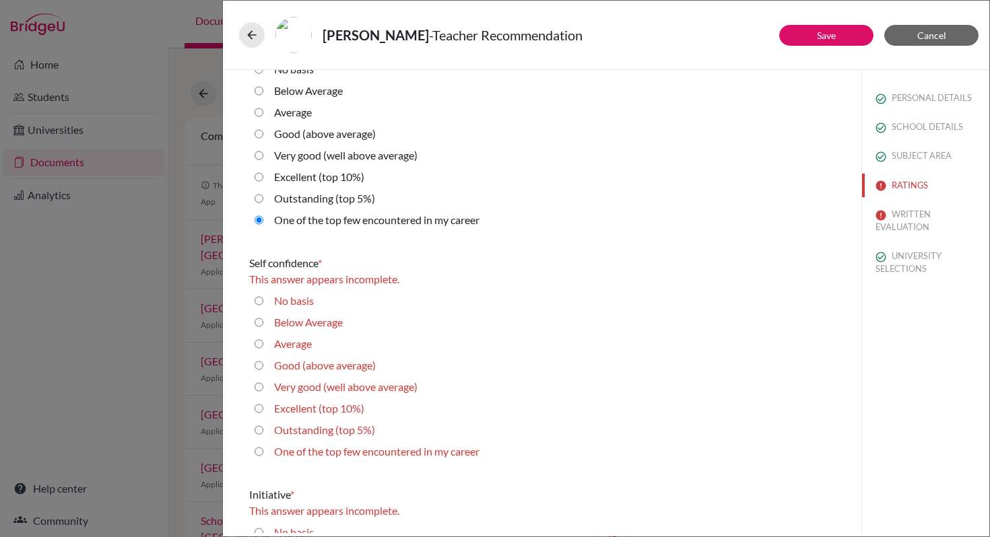
click at [333, 453] on label "One of the top few encountered in my career" at bounding box center [376, 452] width 205 height 16
click at [263, 453] on career "One of the top few encountered in my career" at bounding box center [259, 452] width 9 height 16
radio career "true"
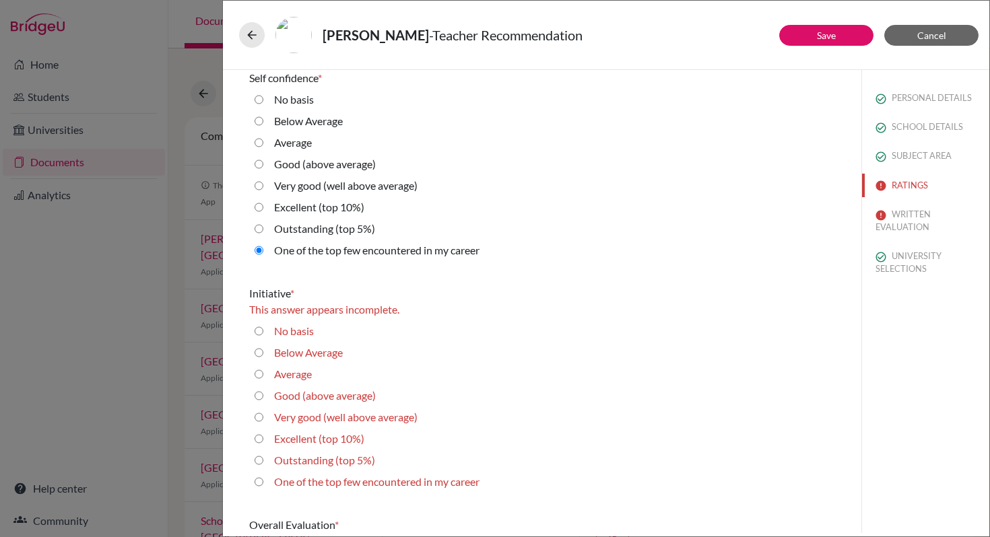
scroll to position [2813, 0]
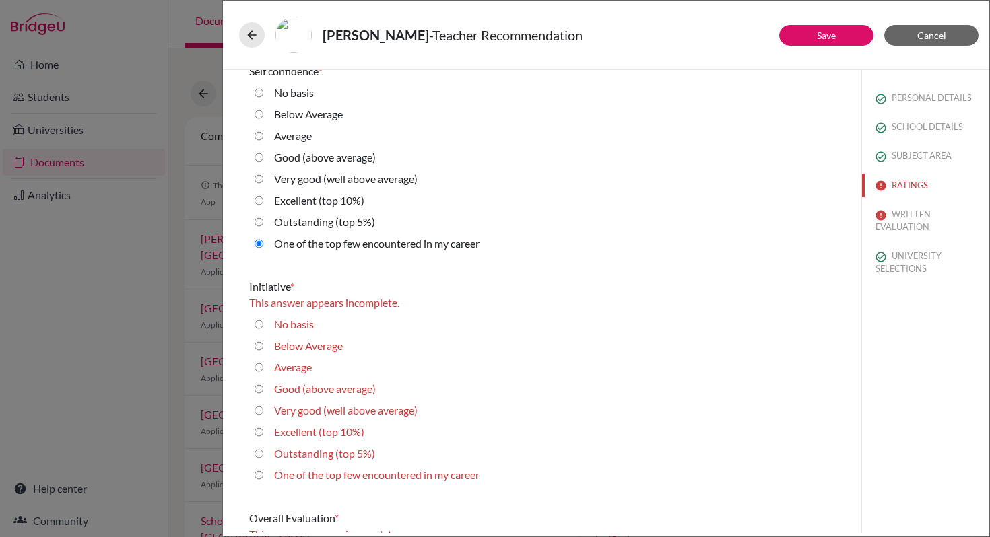
click at [329, 479] on label "One of the top few encountered in my career" at bounding box center [376, 475] width 205 height 16
click at [263, 479] on career "One of the top few encountered in my career" at bounding box center [259, 475] width 9 height 16
radio career "true"
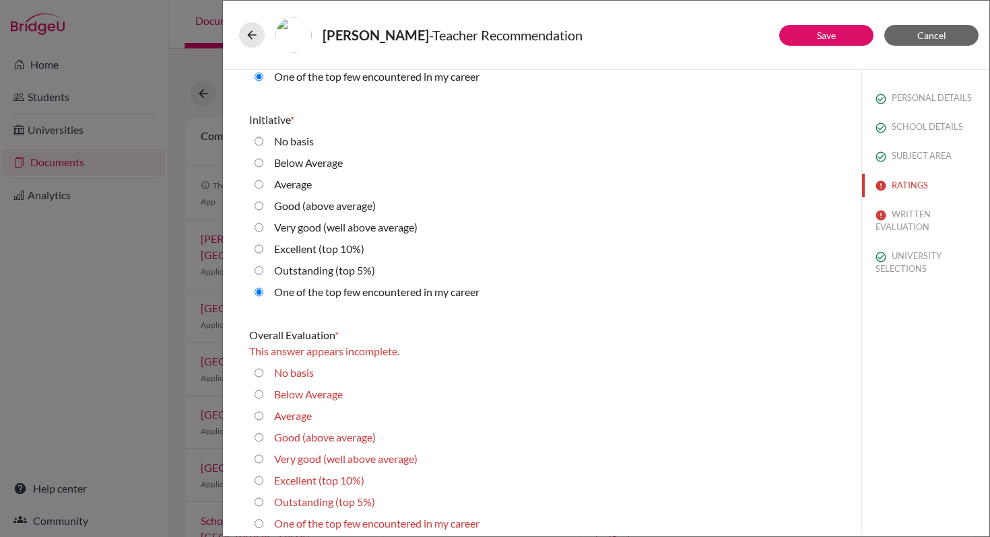
scroll to position [2990, 0]
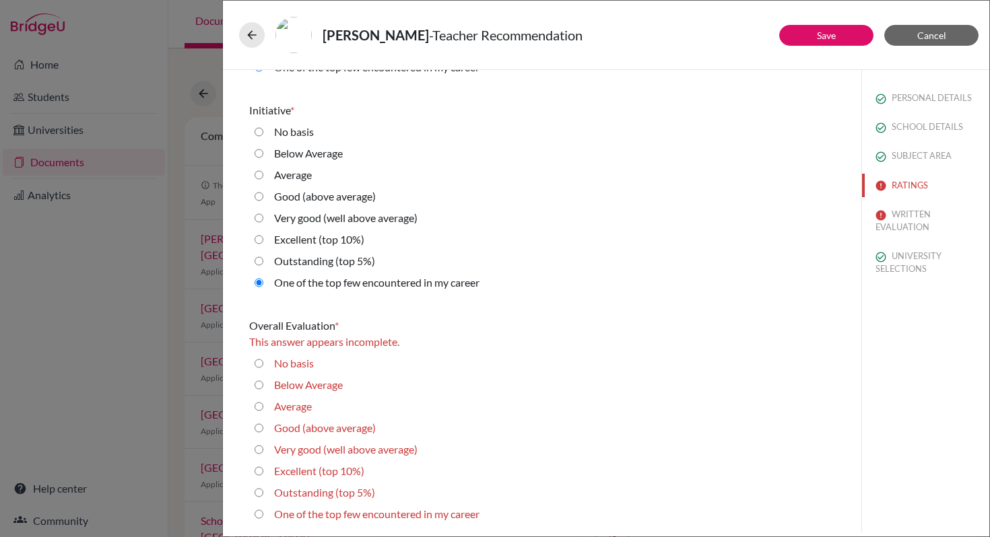
click at [327, 512] on label "One of the top few encountered in my career" at bounding box center [376, 514] width 205 height 16
click at [263, 512] on career "One of the top few encountered in my career" at bounding box center [259, 514] width 9 height 16
radio career "true"
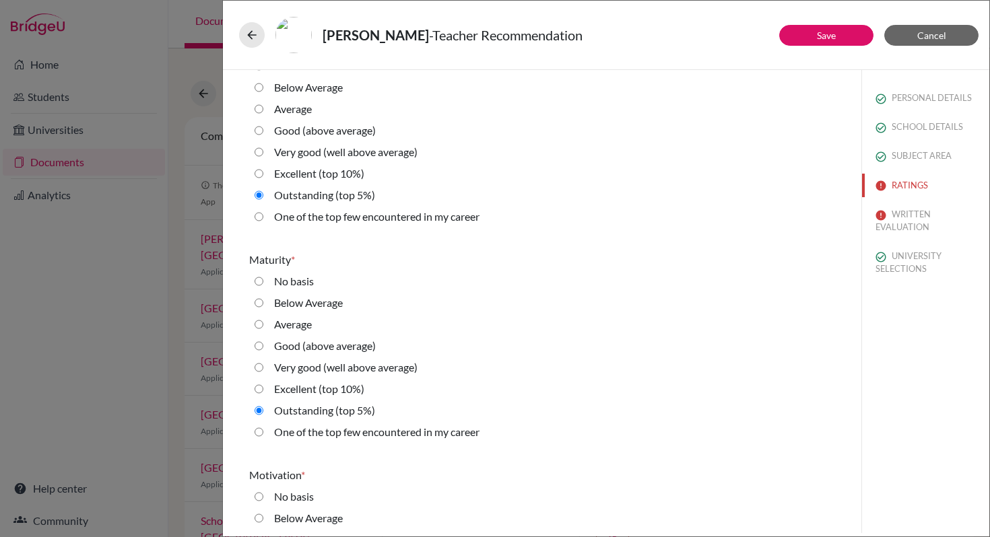
scroll to position [1333, 0]
click at [353, 220] on label "One of the top few encountered in my career" at bounding box center [376, 215] width 205 height 16
click at [263, 220] on career "One of the top few encountered in my career" at bounding box center [259, 215] width 9 height 16
radio career "true"
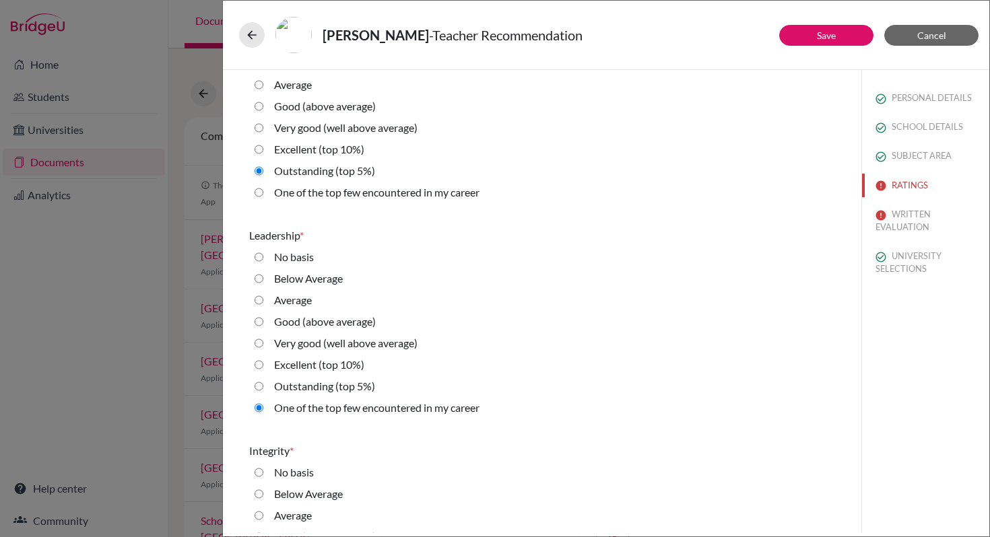
scroll to position [1804, 0]
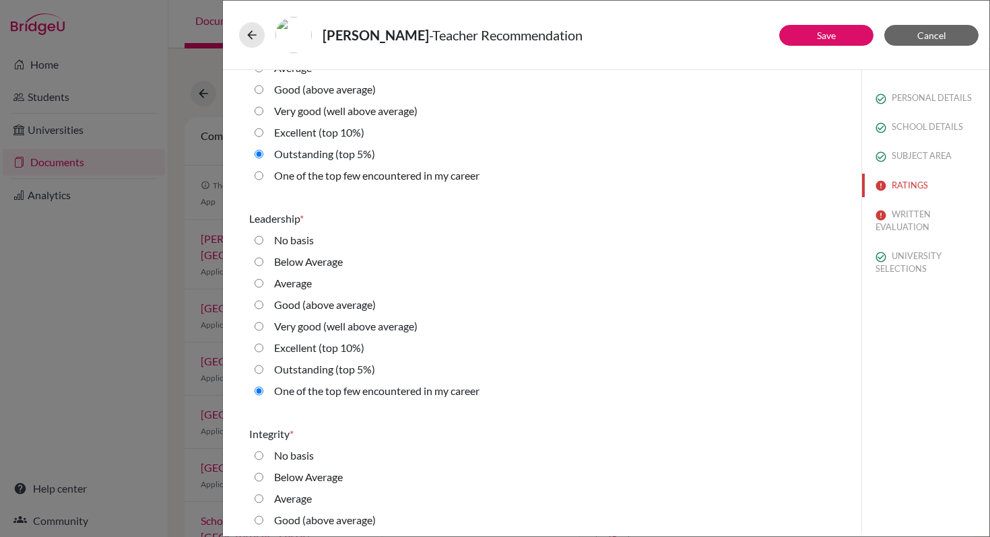
click at [378, 176] on label "One of the top few encountered in my career" at bounding box center [376, 176] width 205 height 16
click at [263, 176] on career "One of the top few encountered in my career" at bounding box center [259, 176] width 9 height 16
radio career "true"
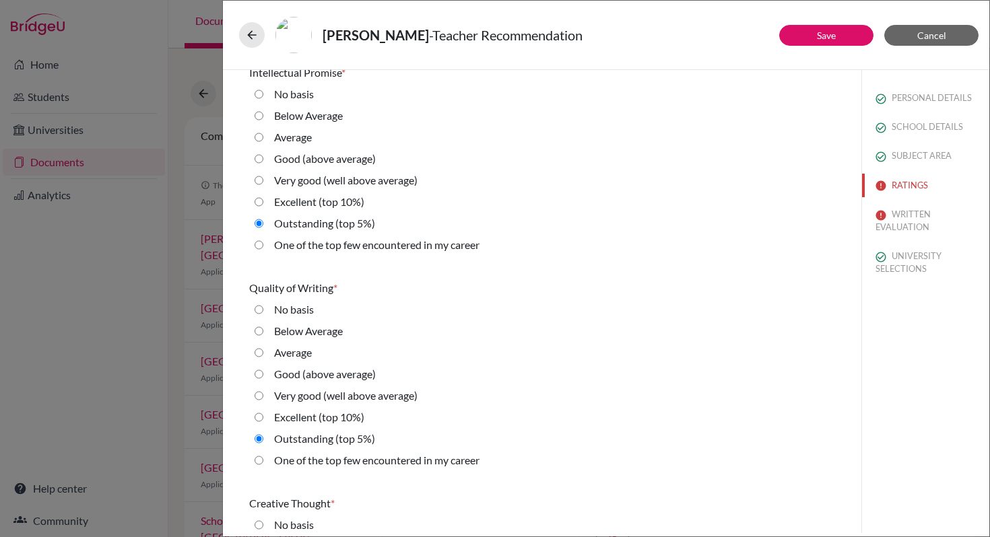
scroll to position [230, 0]
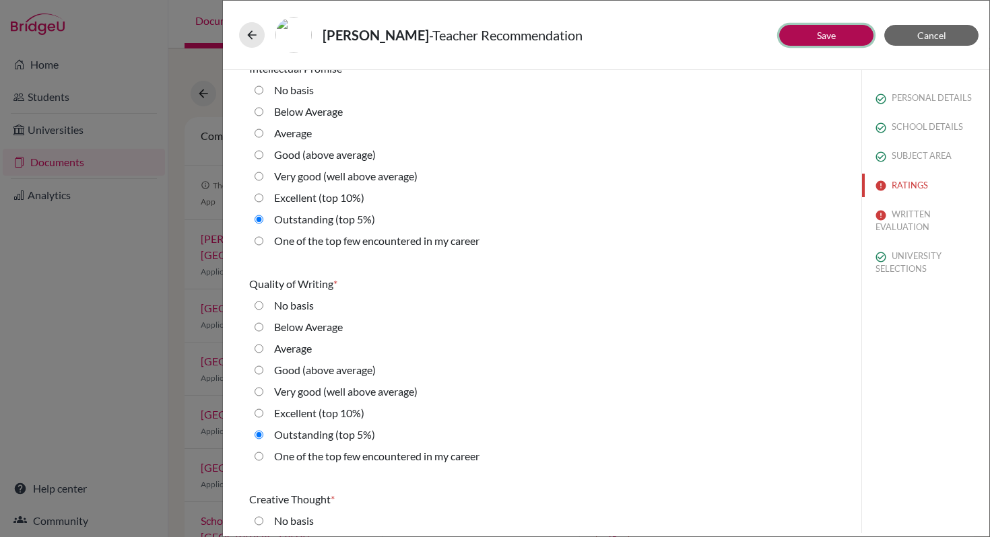
click at [852, 39] on button "Save" at bounding box center [826, 35] width 94 height 21
radio average\) "true"
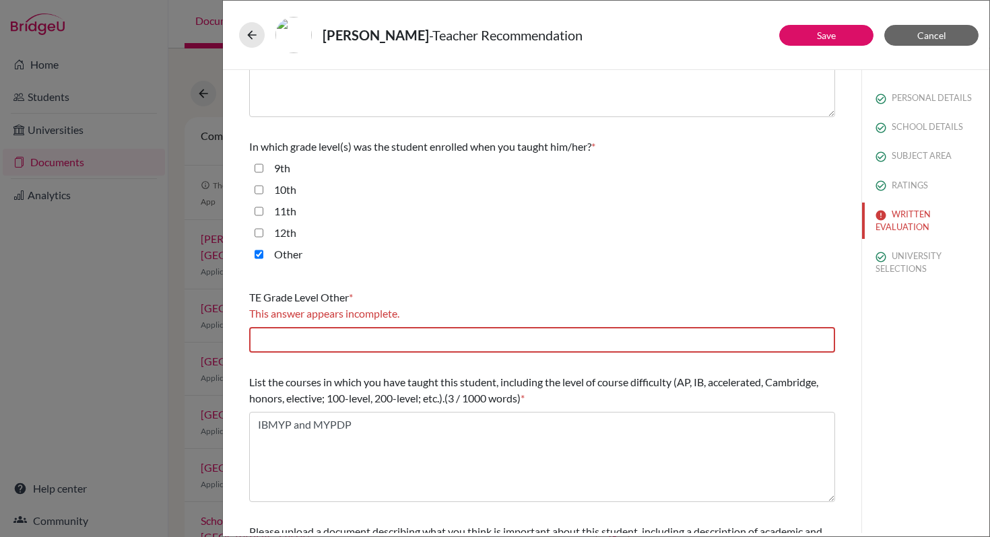
scroll to position [254, 0]
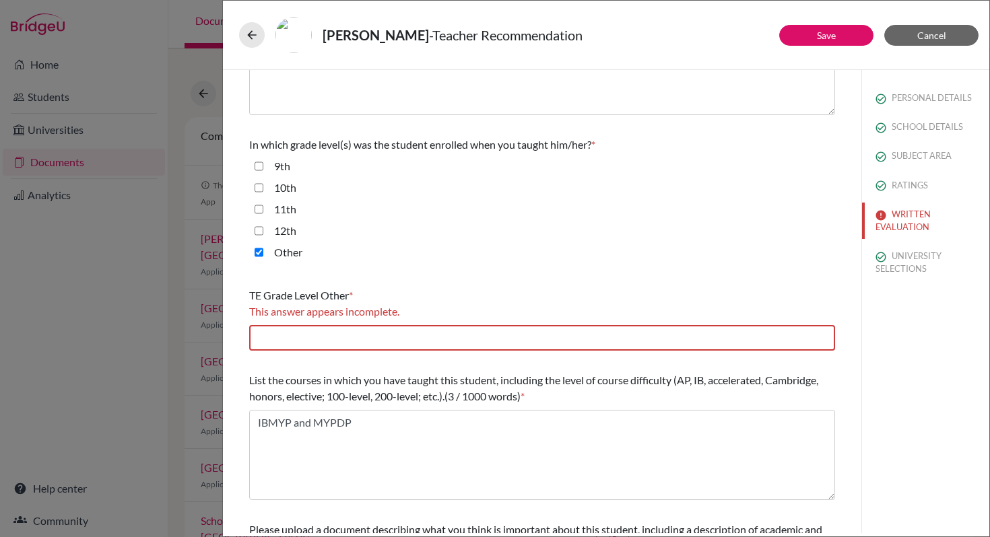
click at [259, 210] on input "11th" at bounding box center [259, 209] width 9 height 16
checkbox input "true"
click at [257, 235] on input "12th" at bounding box center [259, 231] width 9 height 16
checkbox input "true"
click at [258, 255] on input "Other" at bounding box center [259, 252] width 9 height 16
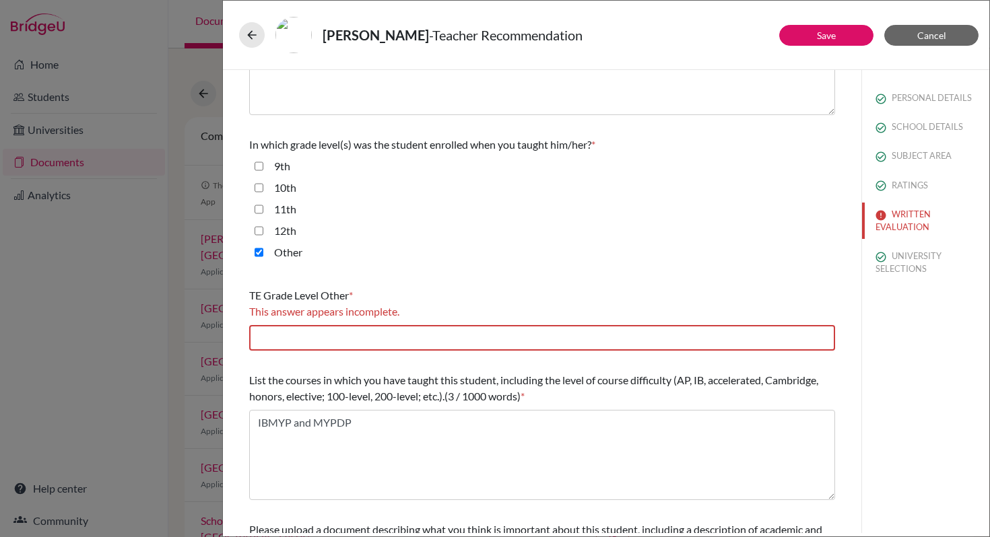
checkbox input "false"
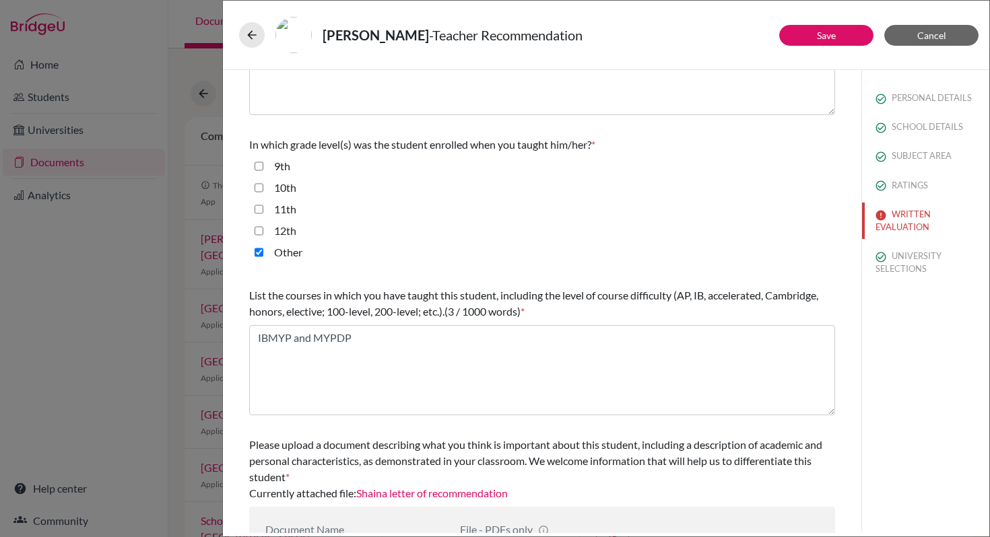
click at [259, 171] on input "9th" at bounding box center [259, 166] width 9 height 16
checkbox input "true"
click at [259, 189] on input "10th" at bounding box center [259, 188] width 9 height 16
checkbox input "true"
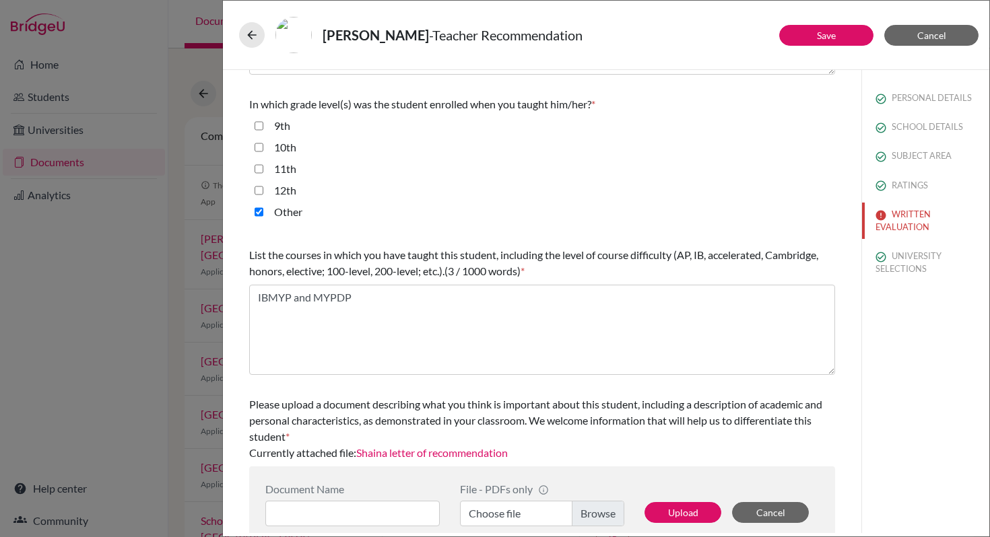
scroll to position [314, 0]
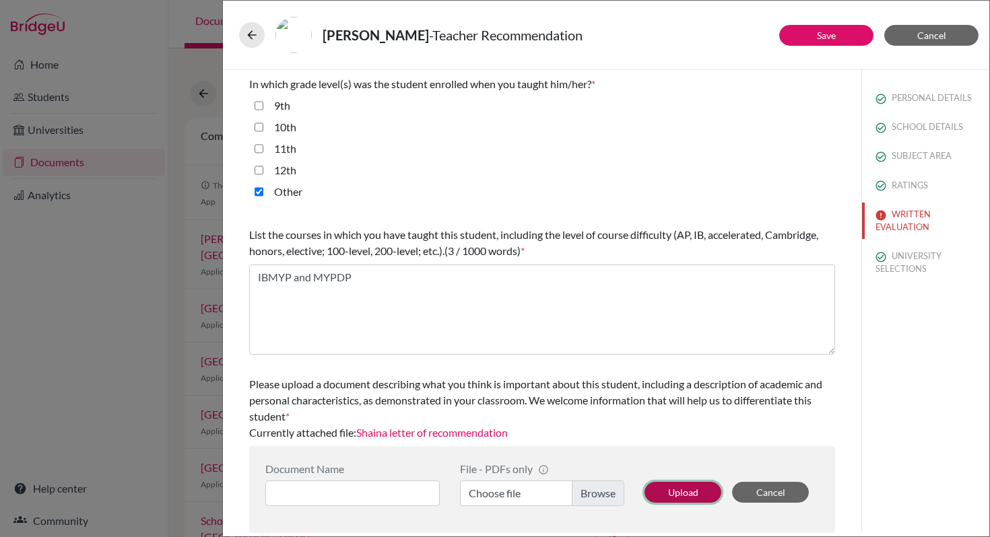
click at [683, 495] on button "Upload" at bounding box center [682, 492] width 77 height 21
click at [696, 489] on button "Upload" at bounding box center [682, 492] width 77 height 21
click at [895, 218] on button "WRITTEN EVALUATION" at bounding box center [925, 221] width 127 height 36
click at [836, 34] on button "Save" at bounding box center [826, 35] width 94 height 21
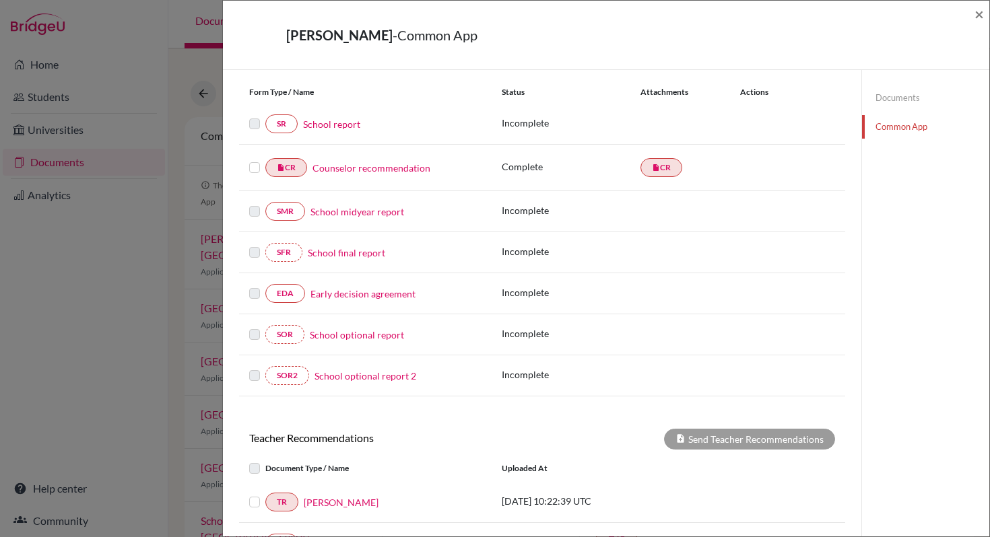
scroll to position [317, 0]
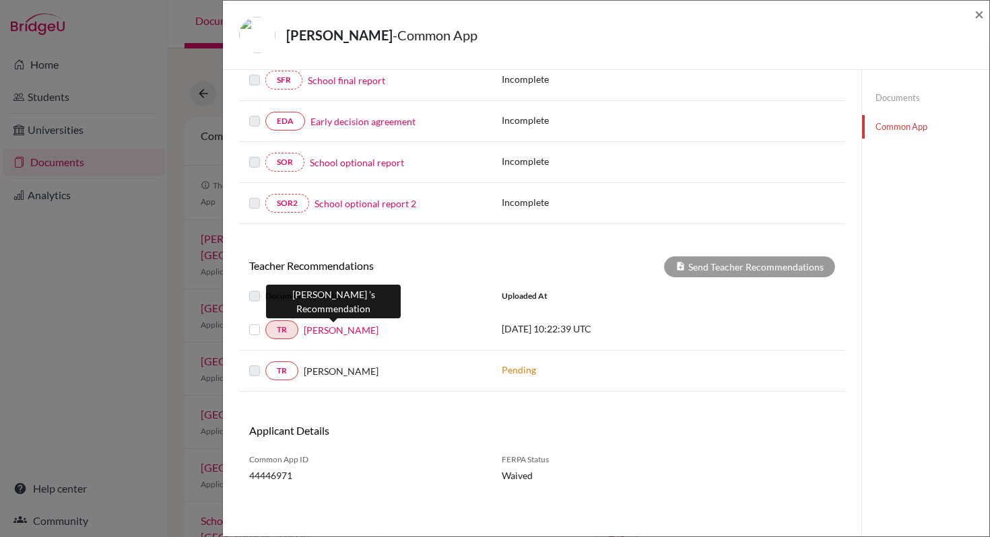
click at [360, 333] on link "[PERSON_NAME]" at bounding box center [341, 330] width 75 height 14
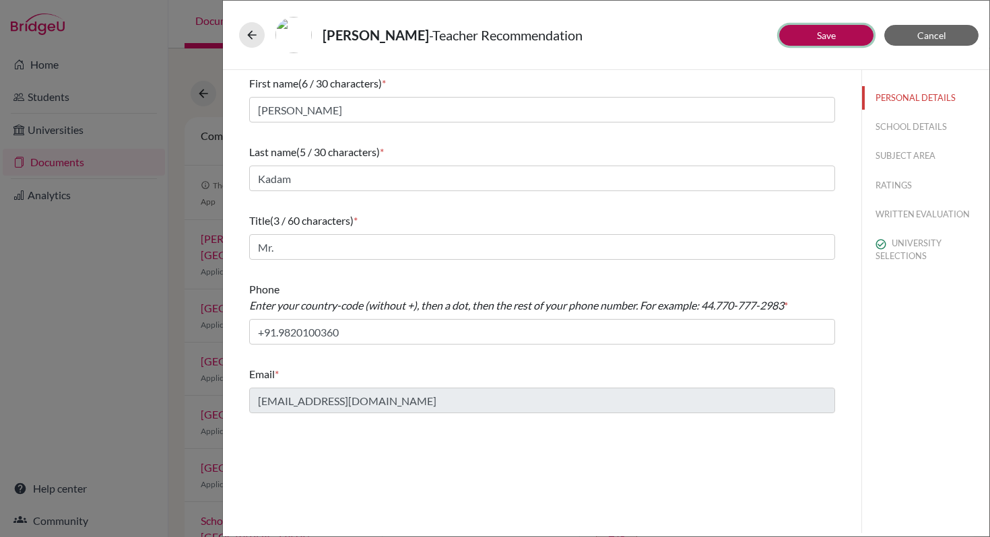
click at [838, 37] on button "Save" at bounding box center [826, 35] width 94 height 21
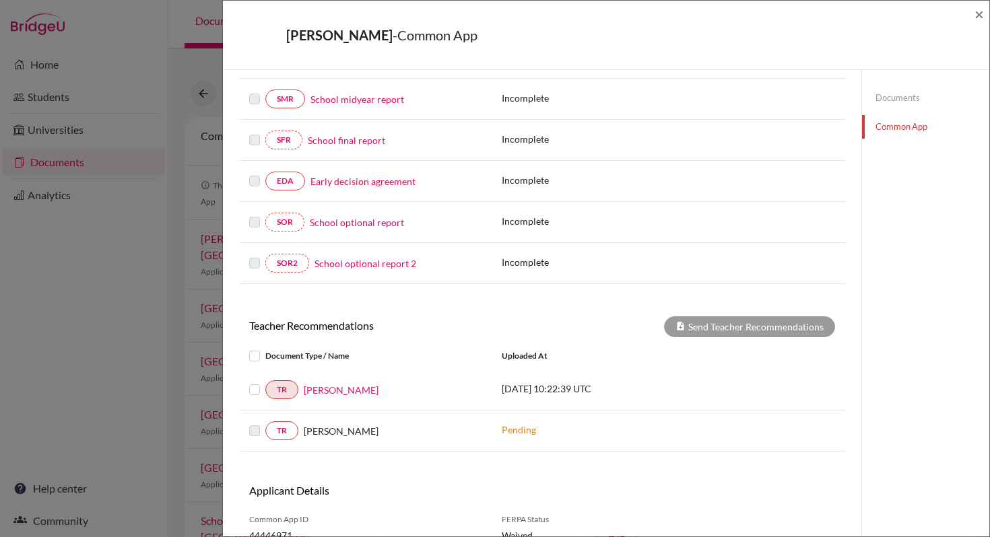
scroll to position [317, 0]
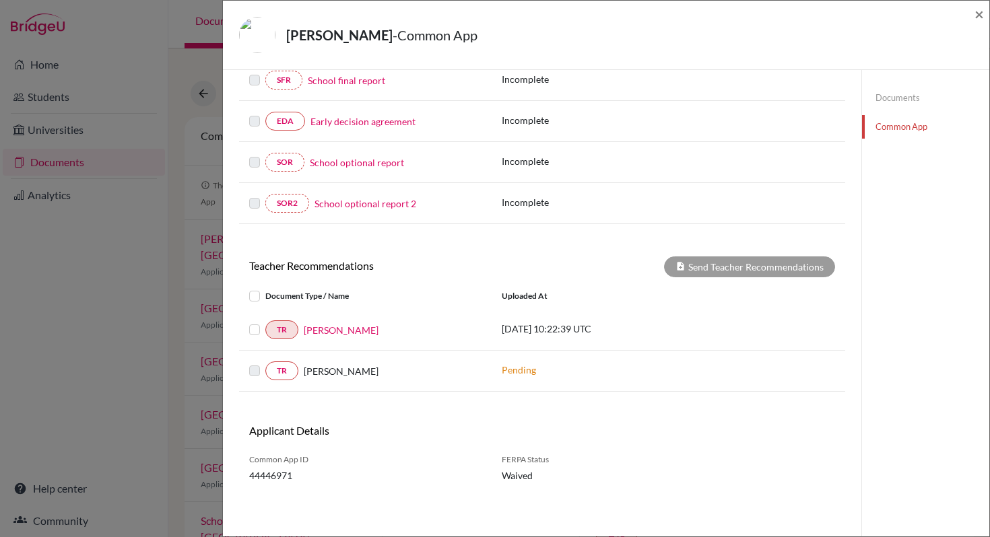
click at [265, 322] on label at bounding box center [265, 322] width 0 height 0
click at [0, 0] on input "checkbox" at bounding box center [0, 0] width 0 height 0
click at [588, 438] on div "Applicant Details" at bounding box center [542, 436] width 606 height 24
click at [265, 322] on label at bounding box center [265, 322] width 0 height 0
click at [0, 0] on input "checkbox" at bounding box center [0, 0] width 0 height 0
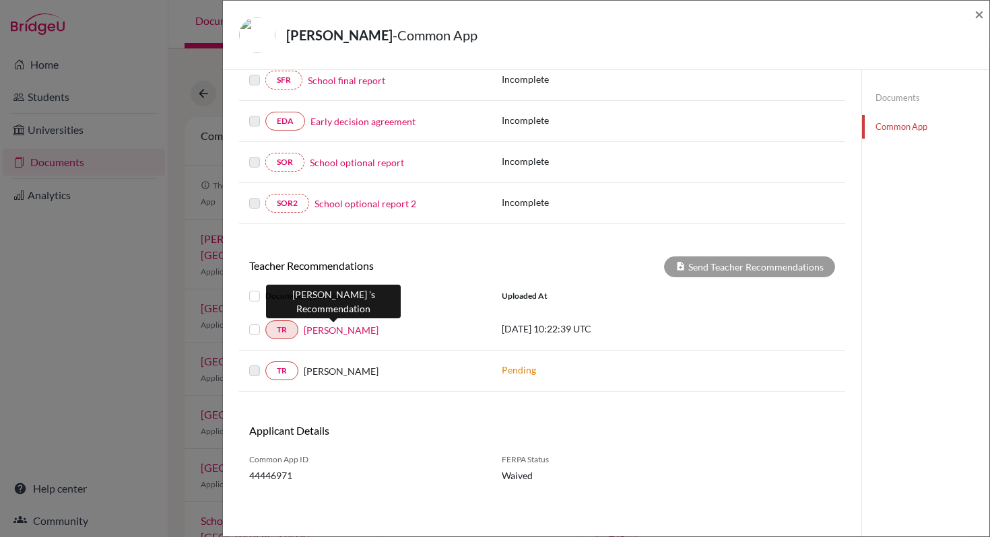
click at [319, 333] on link "[PERSON_NAME]" at bounding box center [341, 330] width 75 height 14
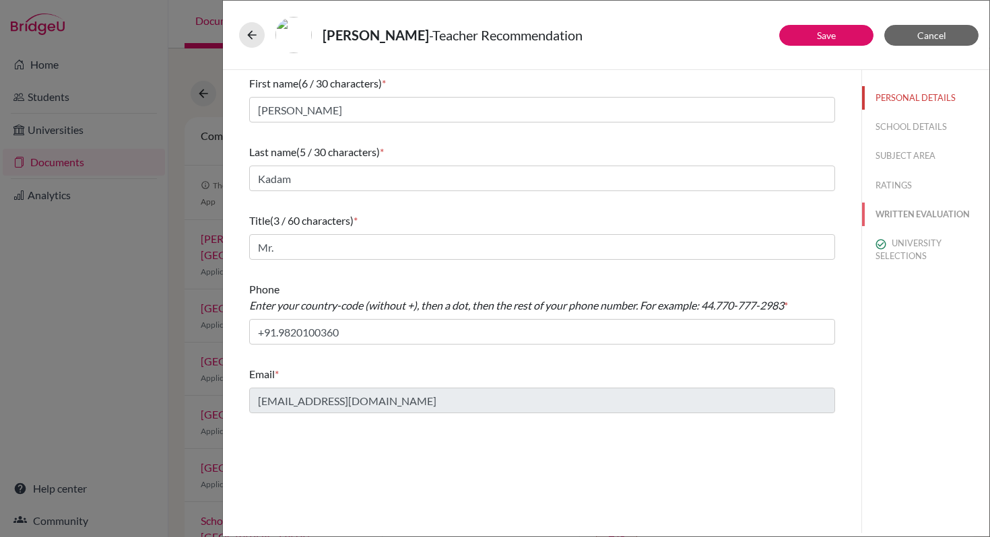
click at [906, 215] on button "WRITTEN EVALUATION" at bounding box center [925, 215] width 127 height 24
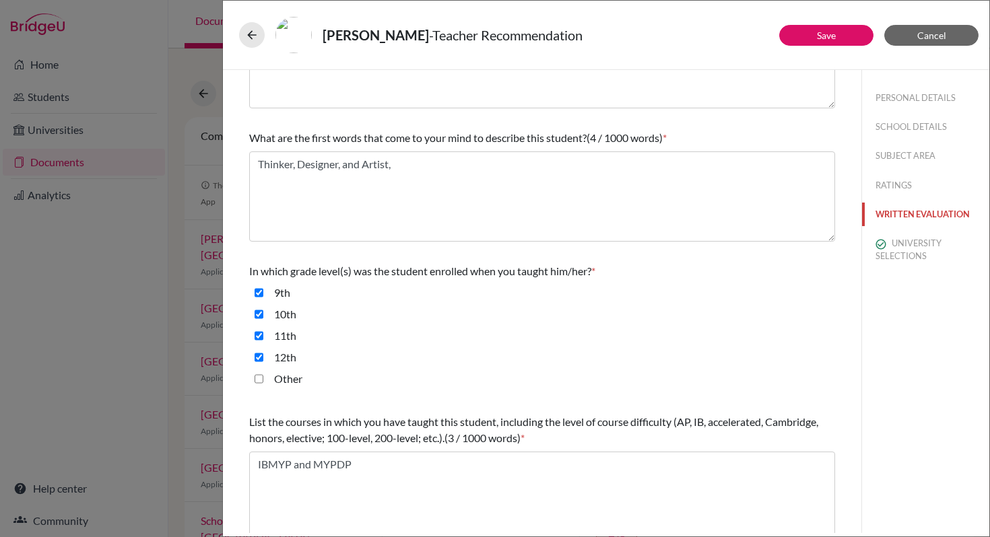
scroll to position [314, 0]
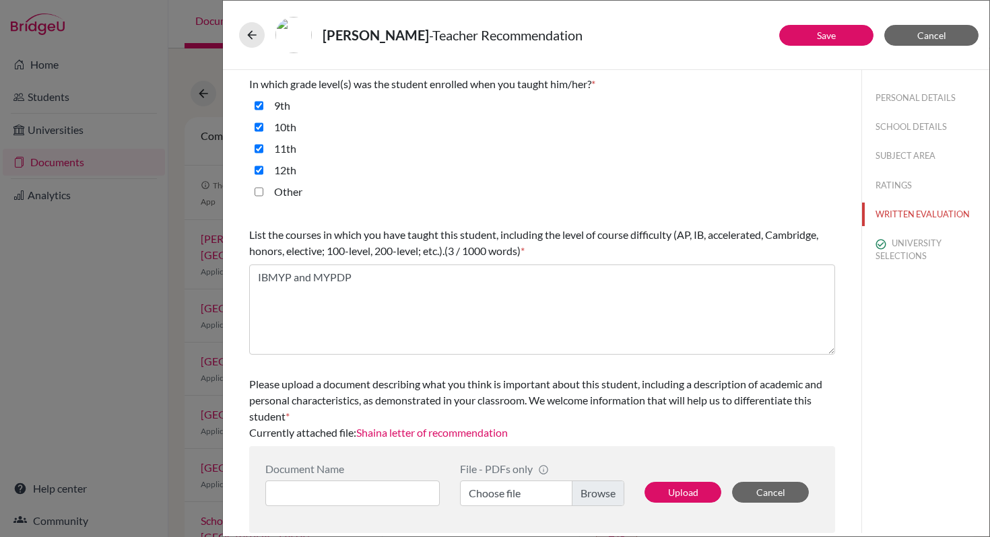
click at [494, 434] on link "Shaina letter of recommendation" at bounding box center [432, 432] width 152 height 13
click at [834, 38] on link "Save" at bounding box center [826, 35] width 19 height 11
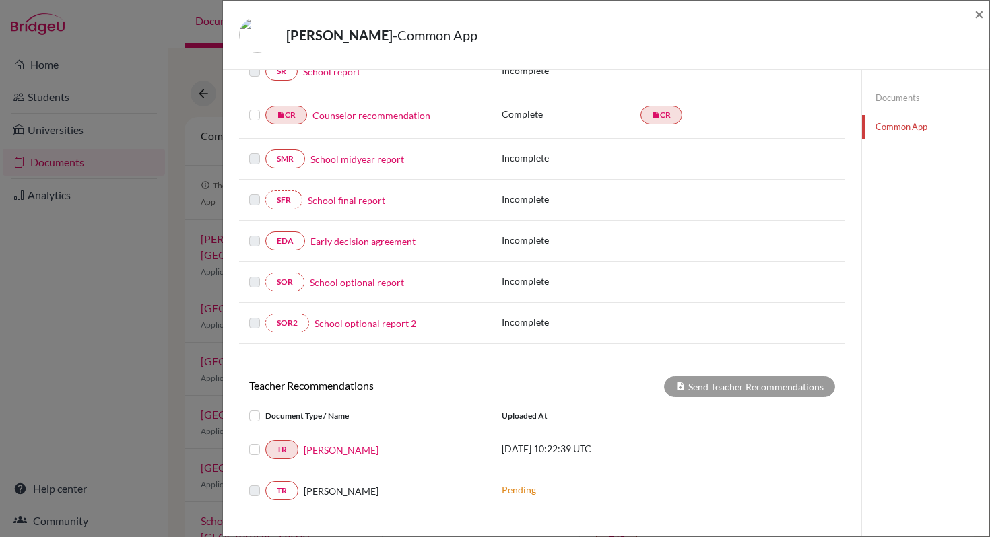
scroll to position [317, 0]
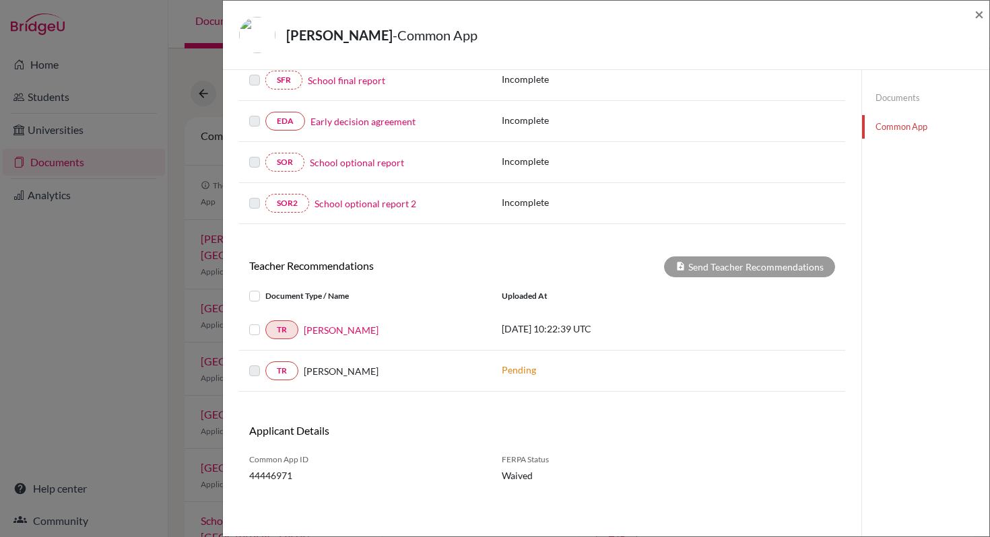
click at [386, 127] on link "Early decision agreement" at bounding box center [362, 121] width 105 height 14
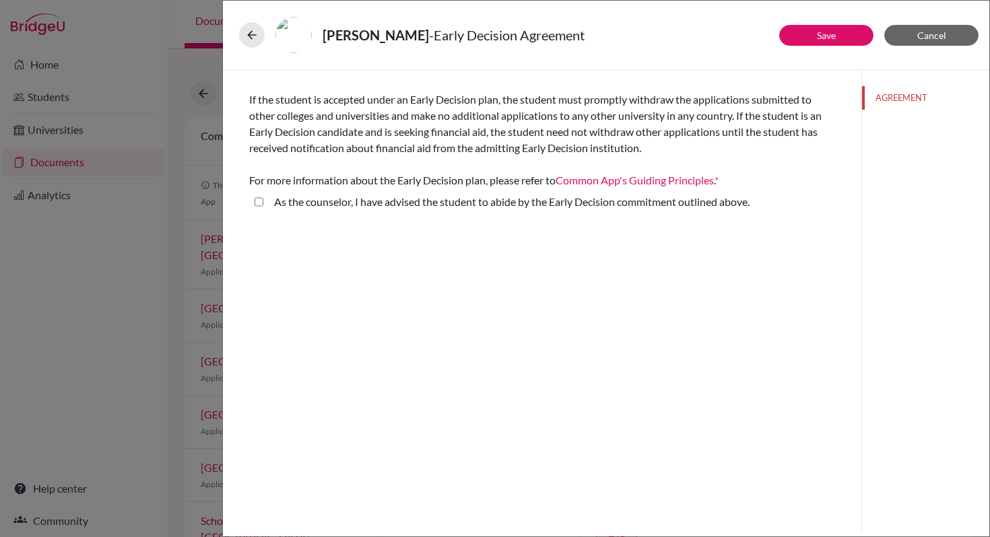
click at [260, 203] on above\ "As the counselor, I have advised the student to abide by the Early Decision com…" at bounding box center [259, 202] width 9 height 16
checkbox above\ "true"
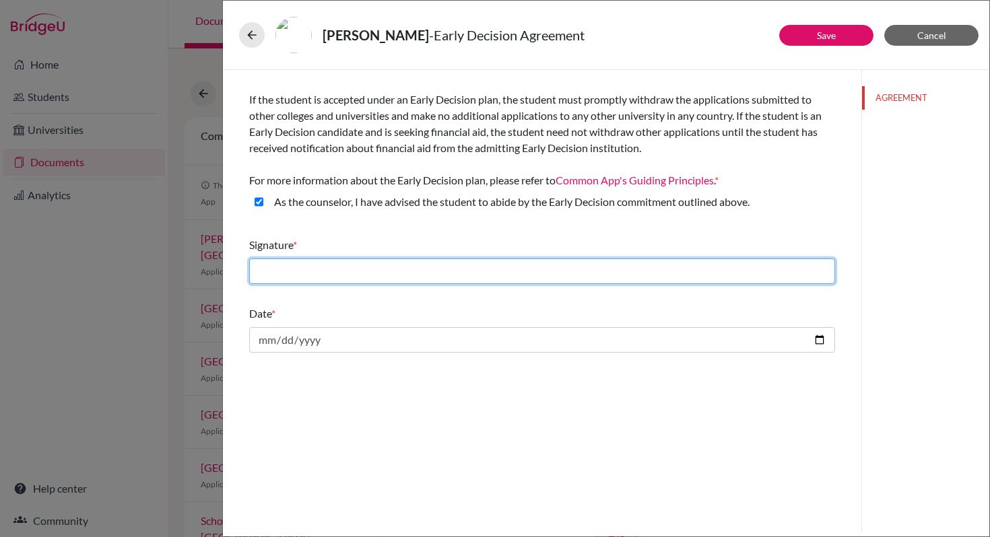
click at [349, 274] on input "text" at bounding box center [542, 272] width 586 height 26
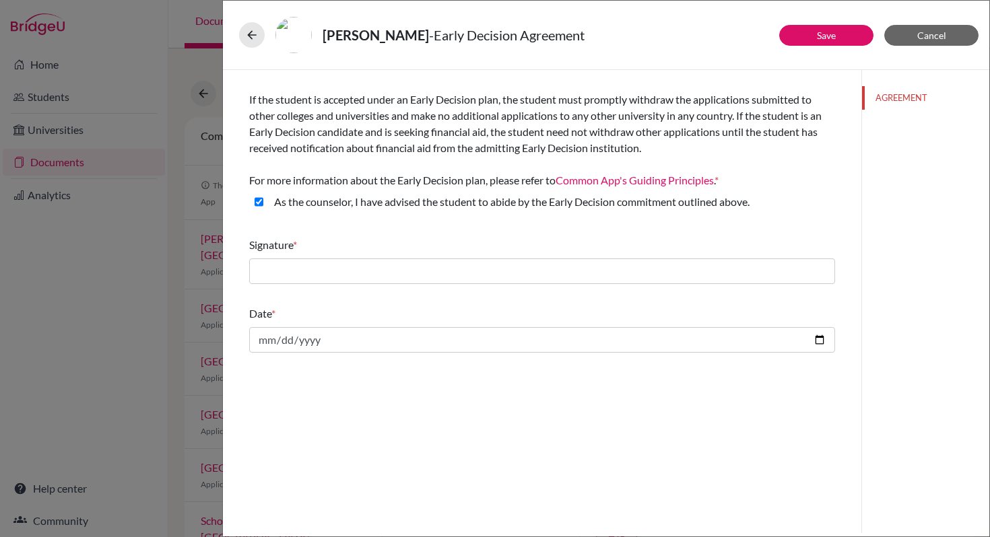
click at [445, 461] on div "If the student is accepted under an Early Decision plan, the student must promp…" at bounding box center [542, 301] width 638 height 463
click at [924, 40] on span "Cancel" at bounding box center [931, 35] width 29 height 11
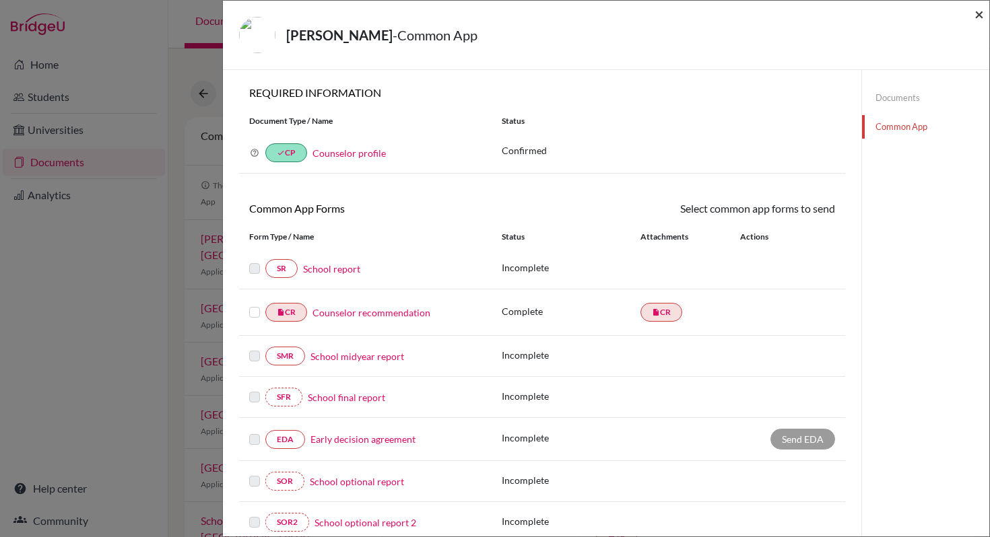
click at [979, 15] on span "×" at bounding box center [978, 14] width 9 height 20
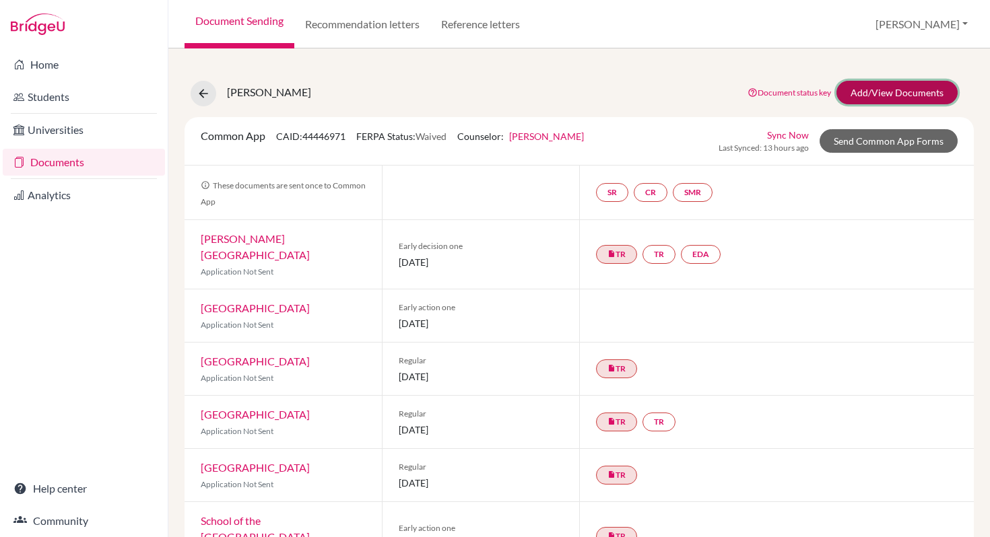
click at [884, 96] on link "Add/View Documents" at bounding box center [896, 93] width 121 height 24
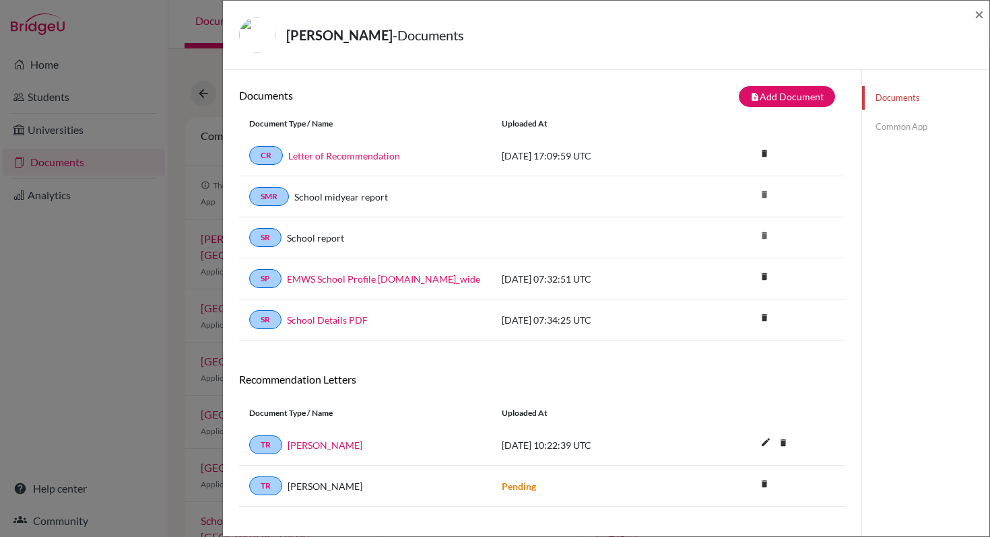
click at [894, 125] on link "Common App" at bounding box center [925, 127] width 127 height 24
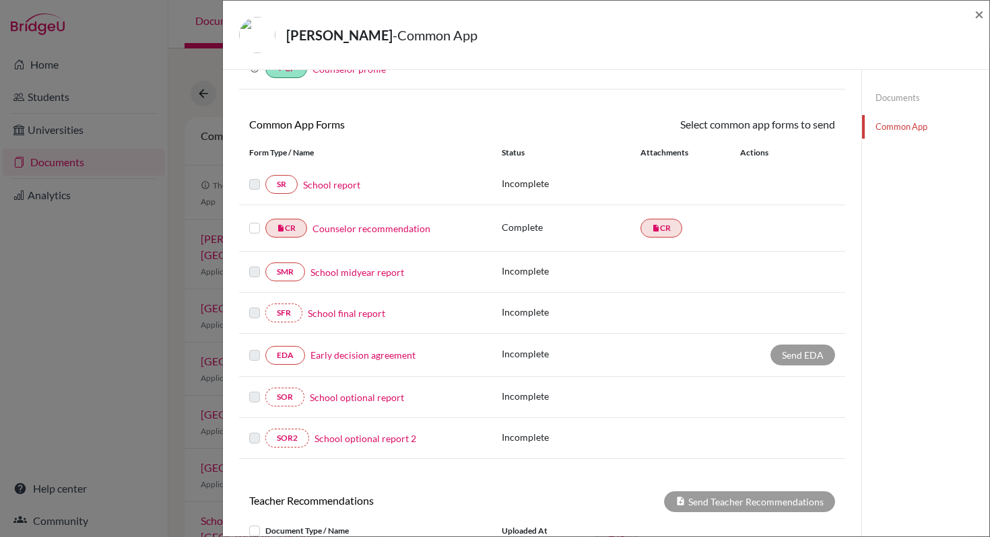
scroll to position [40, 0]
